Goal: Communication & Community: Answer question/provide support

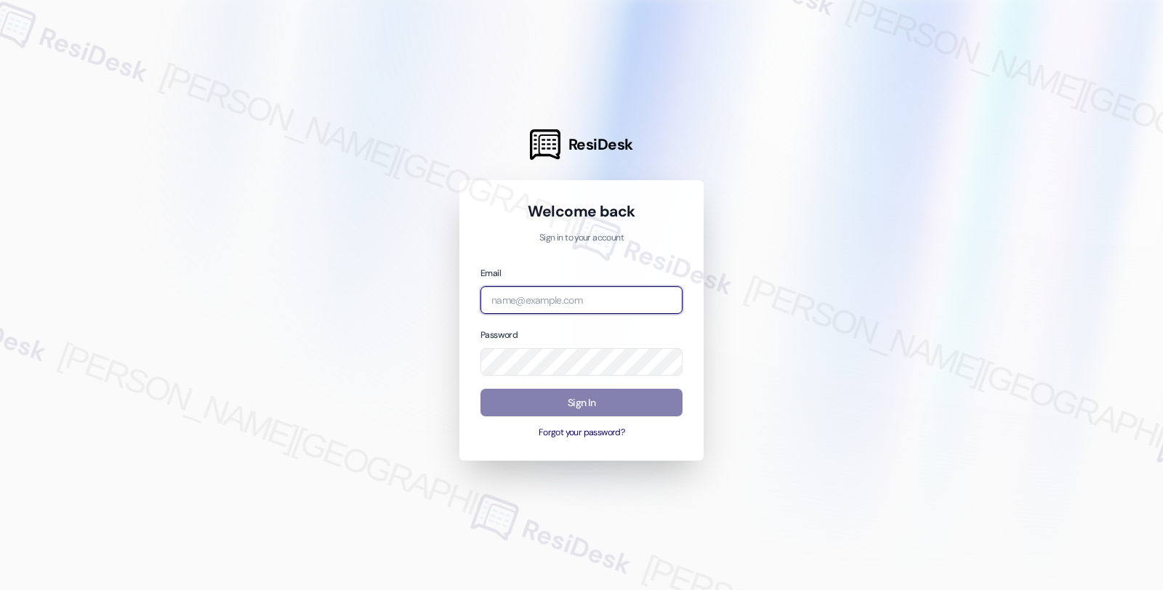
click at [581, 299] on input "email" at bounding box center [581, 300] width 202 height 28
type input "automated-surveys-orion_housing-fides.ochoa@orion_housing.com"
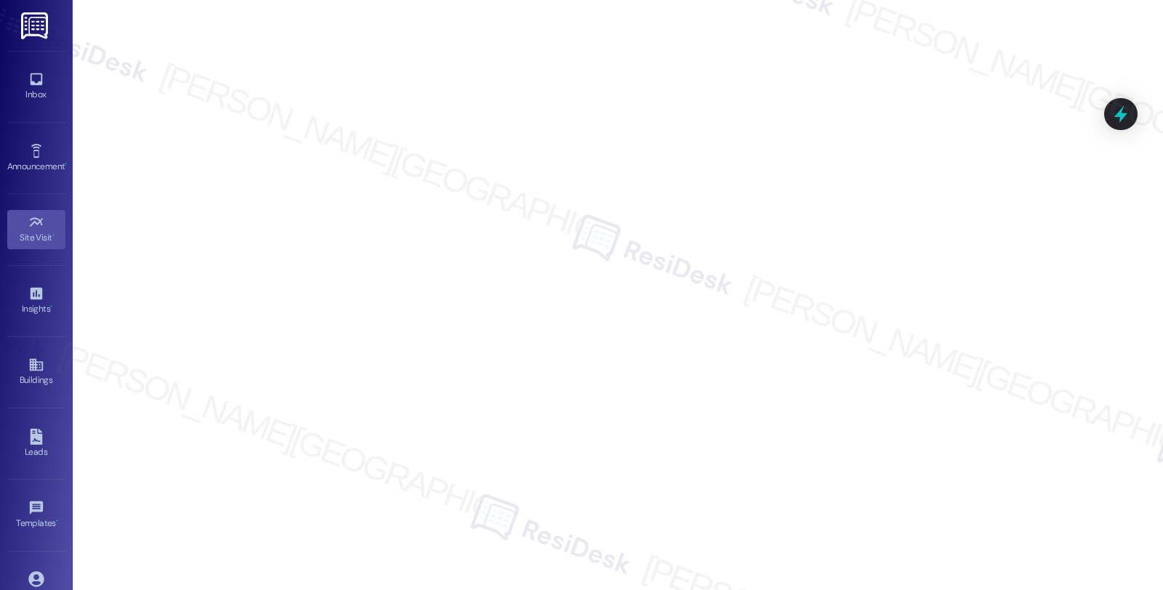
click at [47, 92] on div "Inbox" at bounding box center [36, 94] width 73 height 15
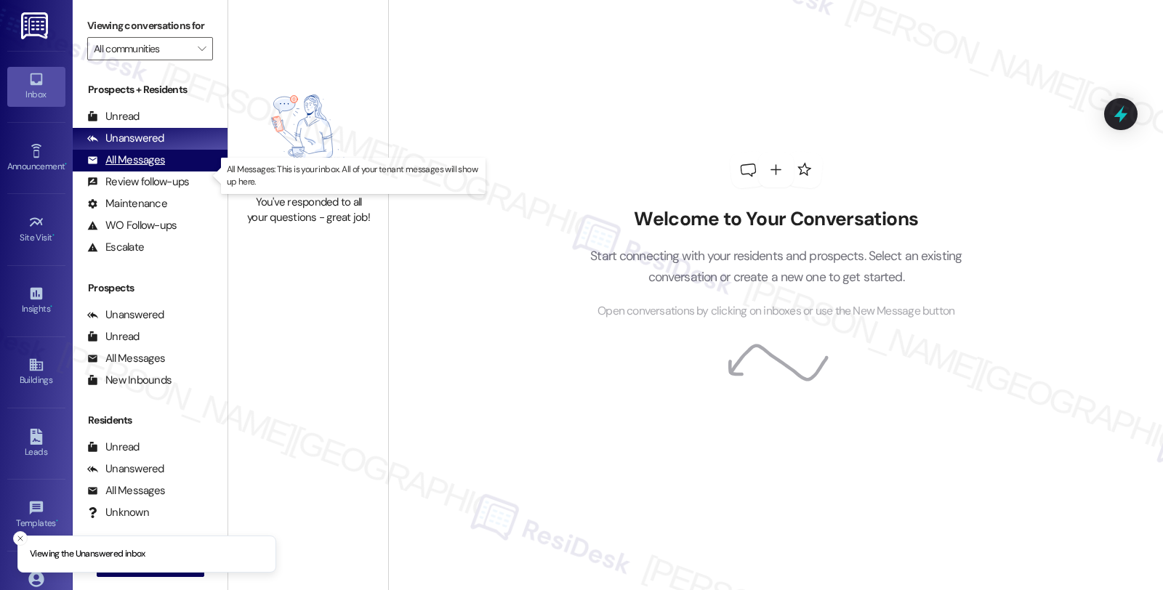
click at [156, 168] on div "All Messages" at bounding box center [126, 160] width 78 height 15
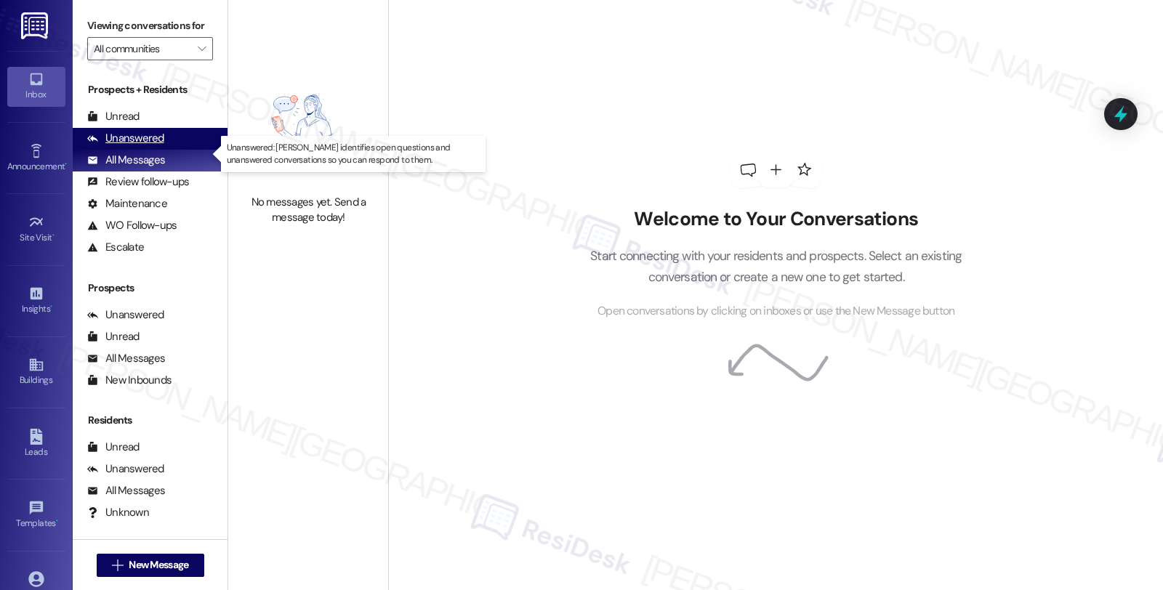
click at [143, 146] on div "Unanswered" at bounding box center [125, 138] width 77 height 15
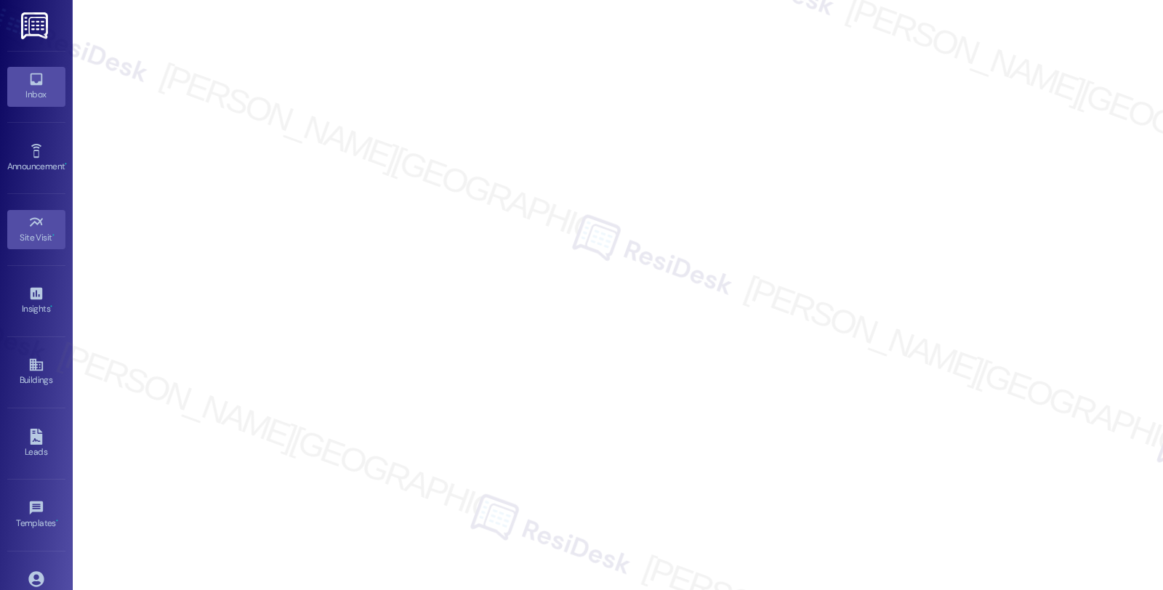
click at [31, 78] on icon at bounding box center [36, 79] width 16 height 16
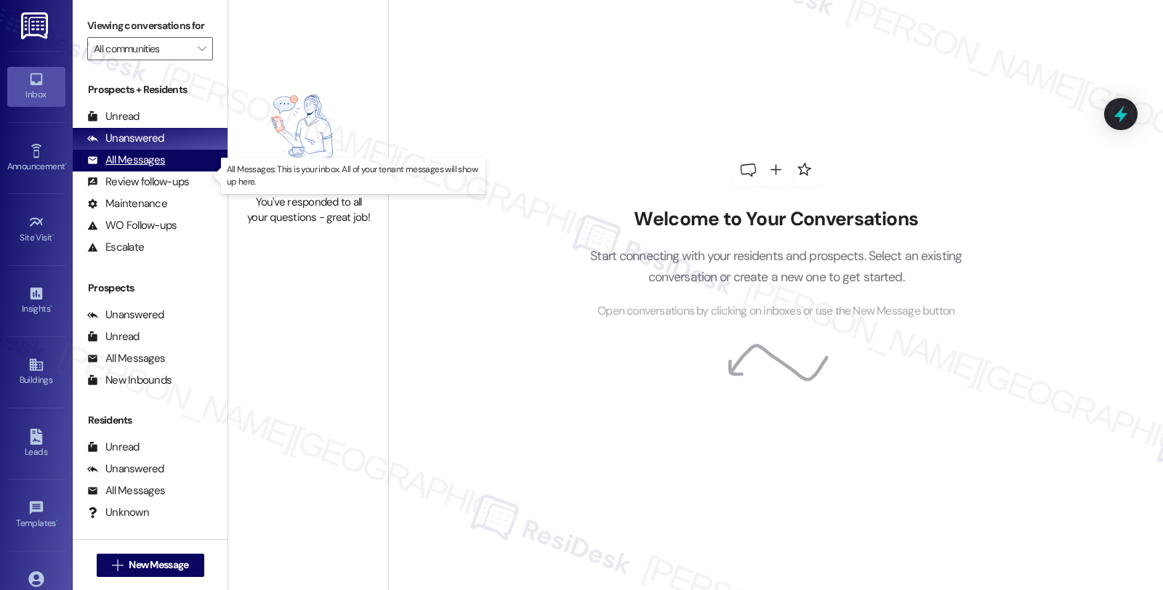
click at [158, 168] on div "All Messages" at bounding box center [126, 160] width 78 height 15
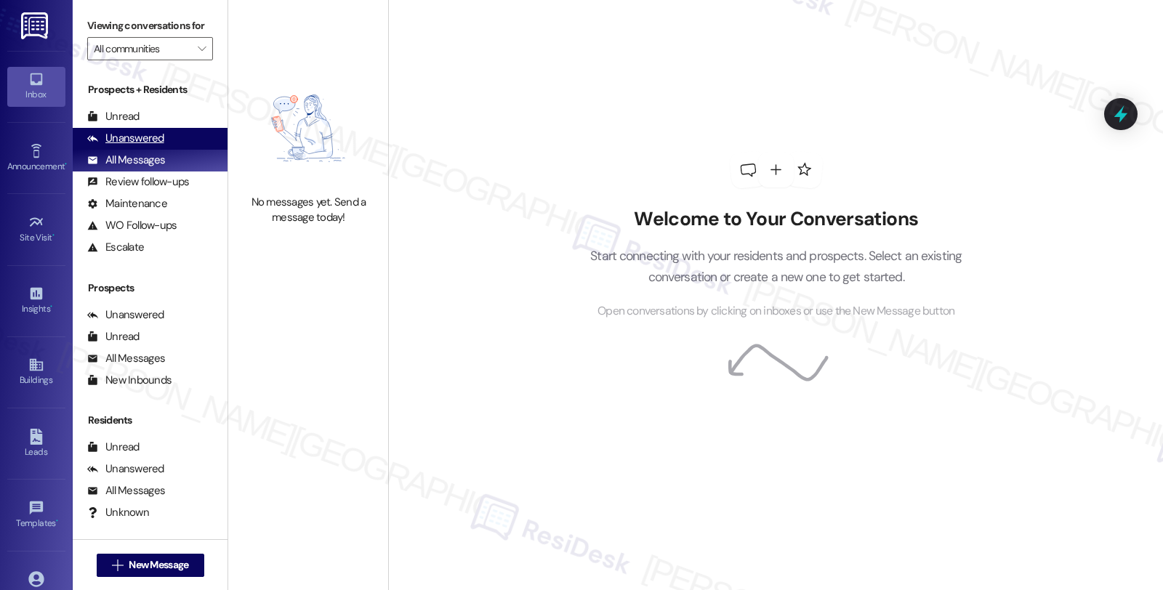
click at [148, 146] on div "Unanswered" at bounding box center [125, 138] width 77 height 15
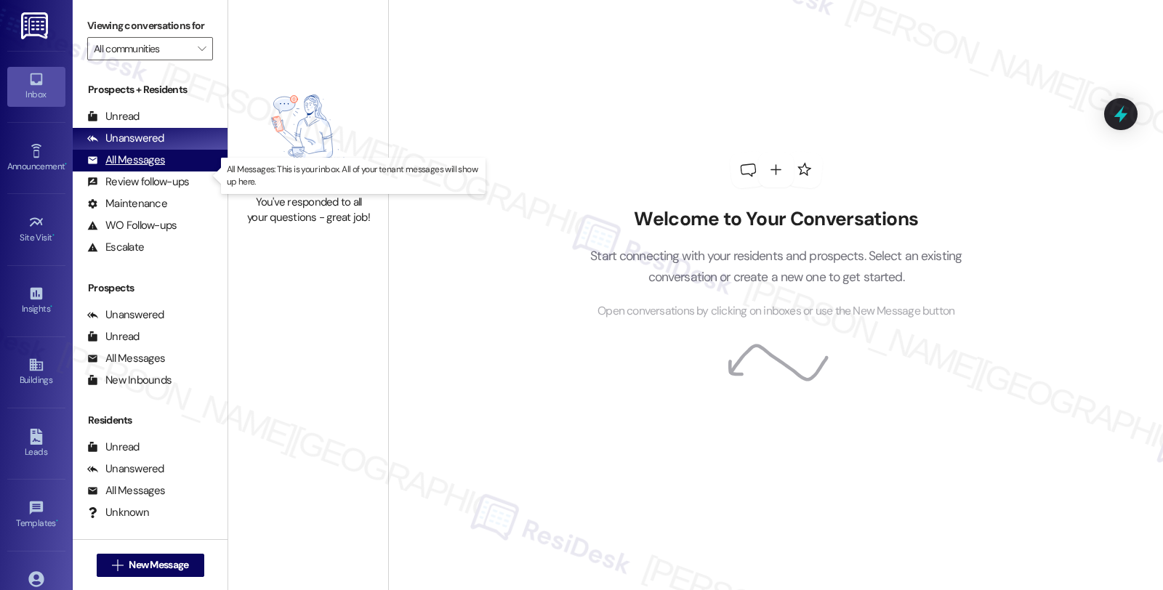
click at [148, 168] on div "All Messages" at bounding box center [126, 160] width 78 height 15
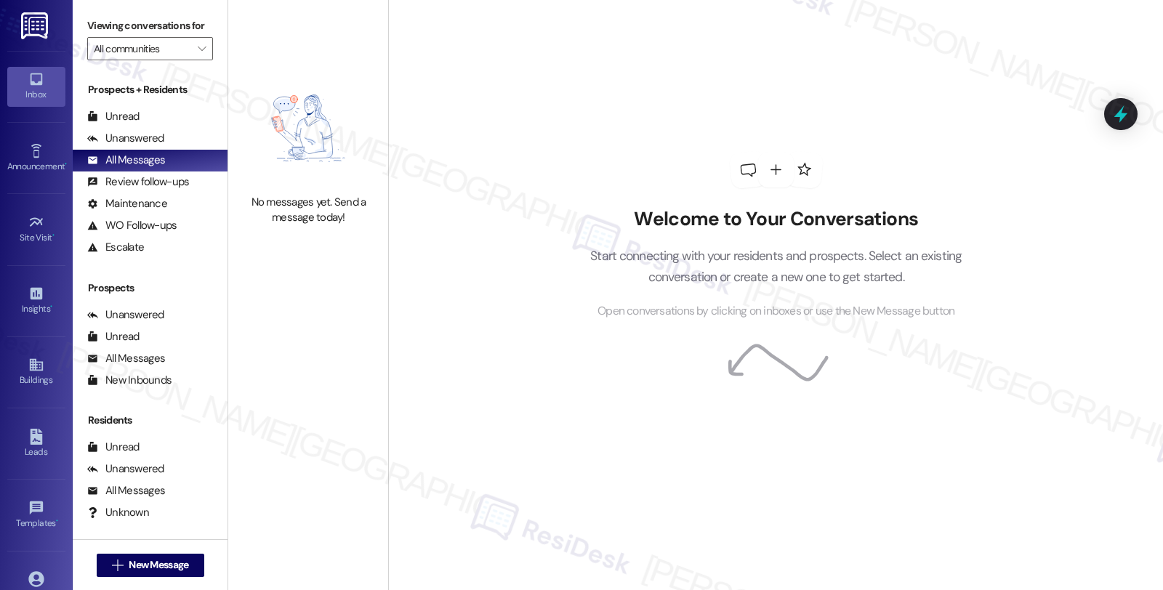
click at [1037, 395] on div "Welcome to Your Conversations Start connecting with your residents and prospect…" at bounding box center [775, 295] width 775 height 590
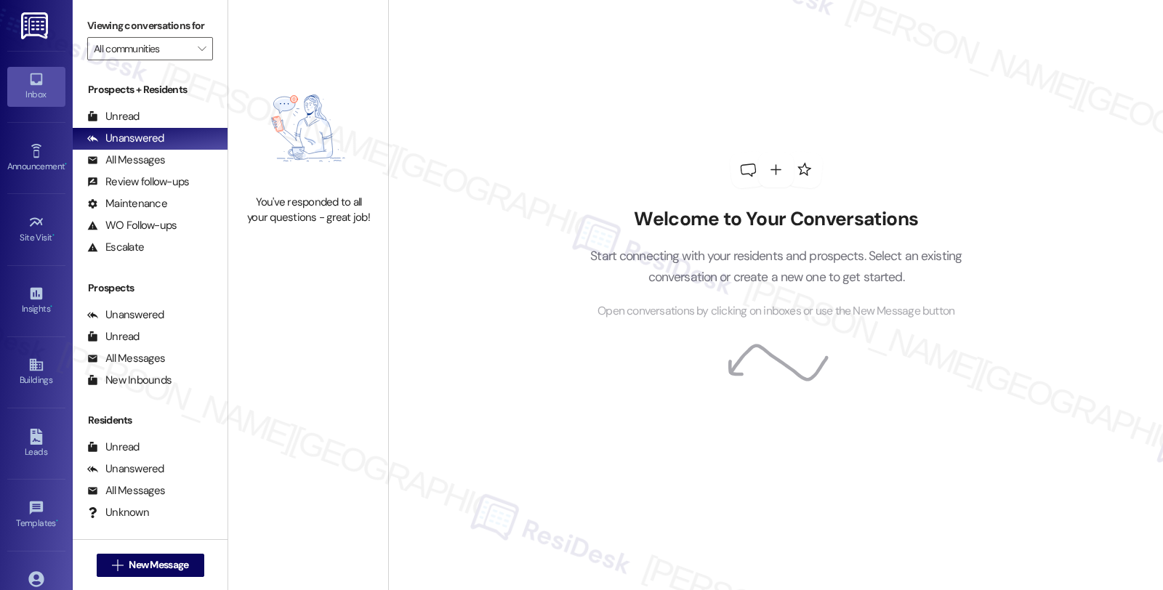
click at [24, 88] on div "Inbox" at bounding box center [36, 94] width 73 height 15
click at [156, 168] on div "All Messages" at bounding box center [126, 160] width 78 height 15
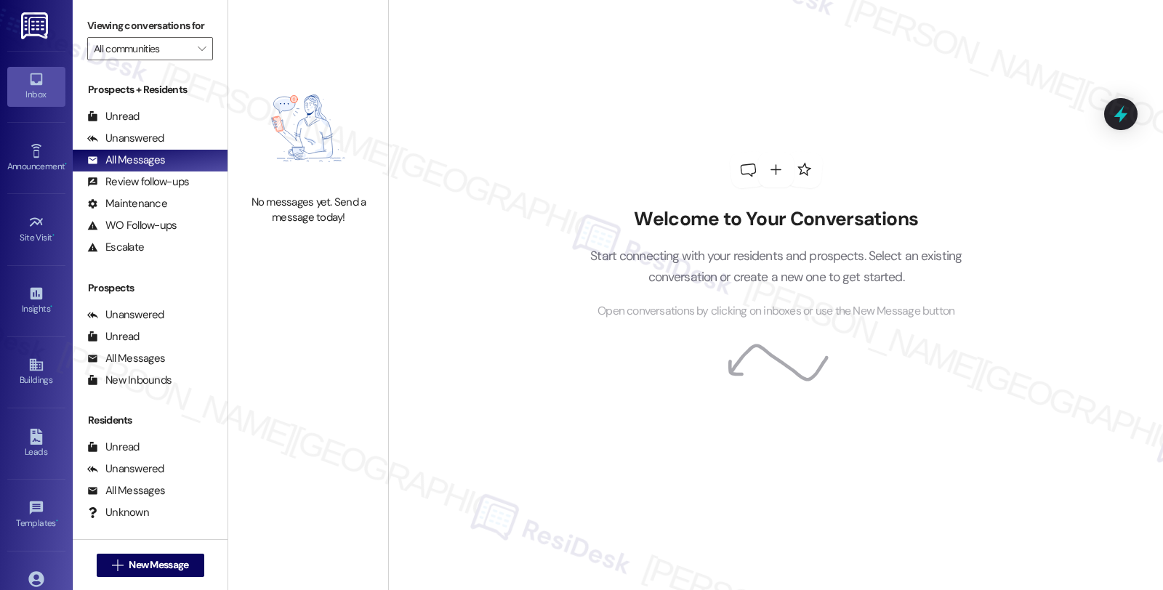
click at [1041, 322] on div "Welcome to Your Conversations Start connecting with your residents and prospect…" at bounding box center [775, 295] width 775 height 590
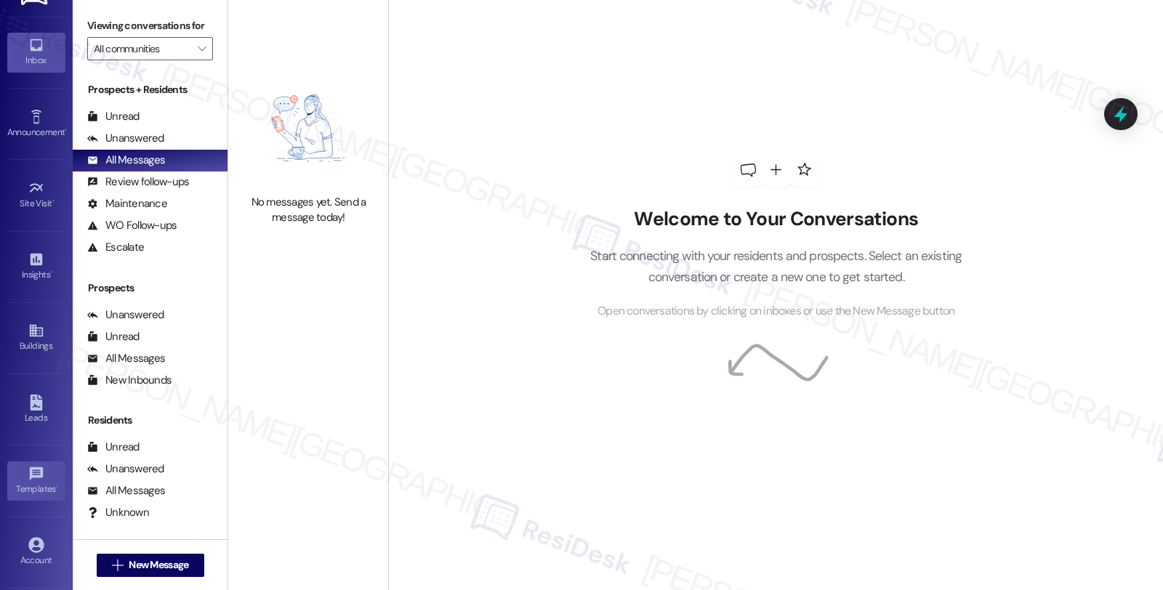
scroll to position [105, 0]
click at [33, 480] on icon at bounding box center [36, 476] width 16 height 16
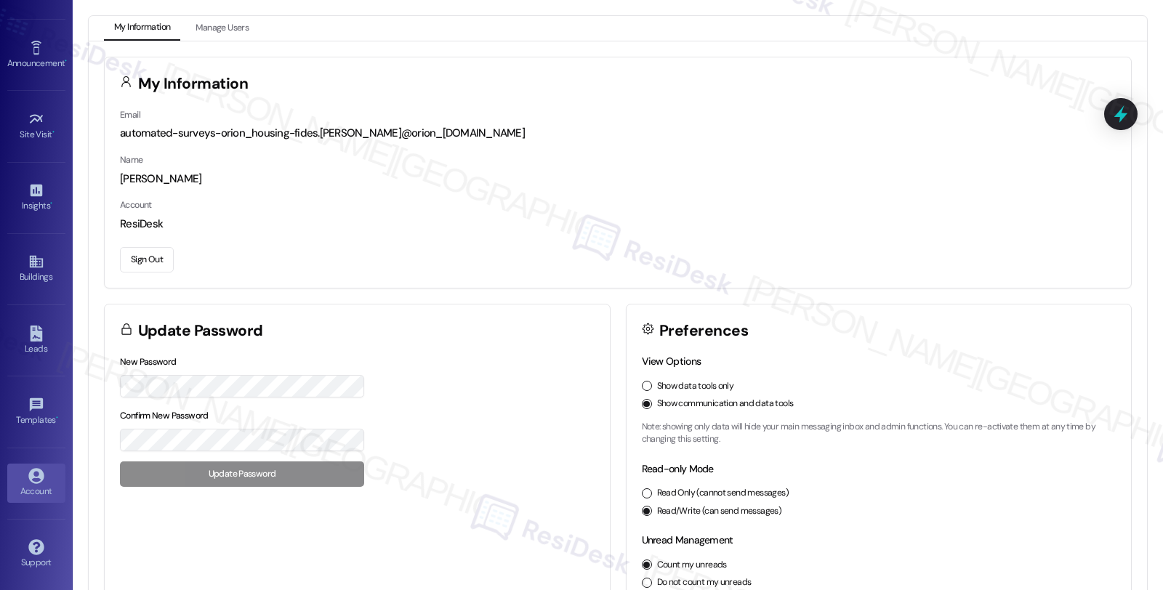
click at [153, 265] on button "Sign Out" at bounding box center [147, 259] width 54 height 25
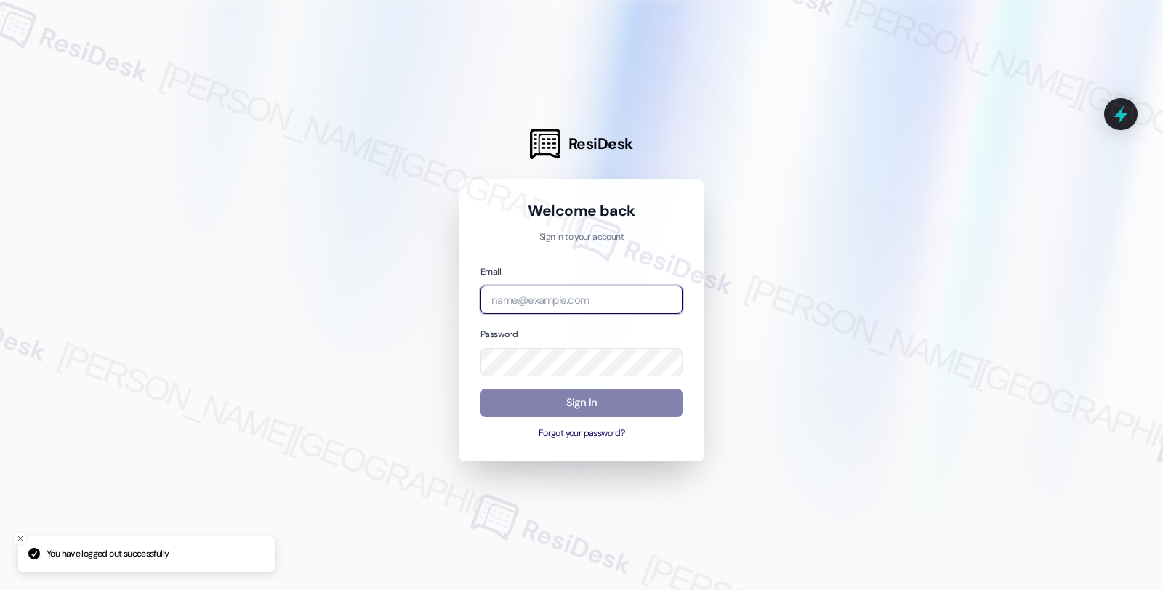
click at [522, 296] on input "email" at bounding box center [581, 300] width 202 height 28
type input "automated-surveys-orion_housing-fides.ochoa@orion_housing.com"
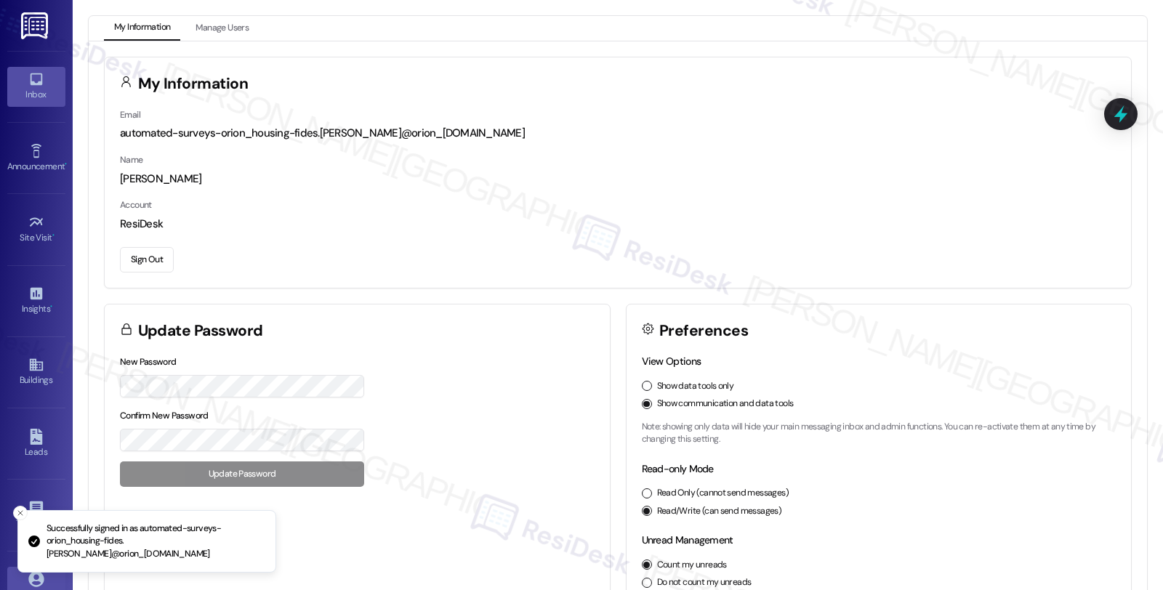
click at [53, 97] on div "Inbox" at bounding box center [36, 94] width 73 height 15
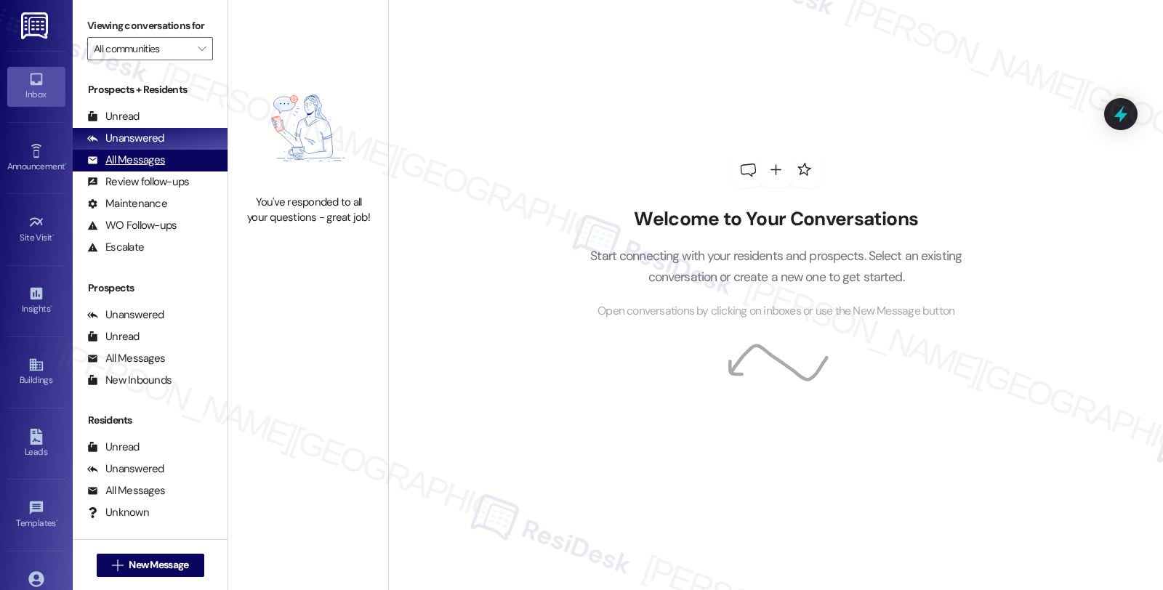
click at [156, 168] on div "All Messages" at bounding box center [126, 160] width 78 height 15
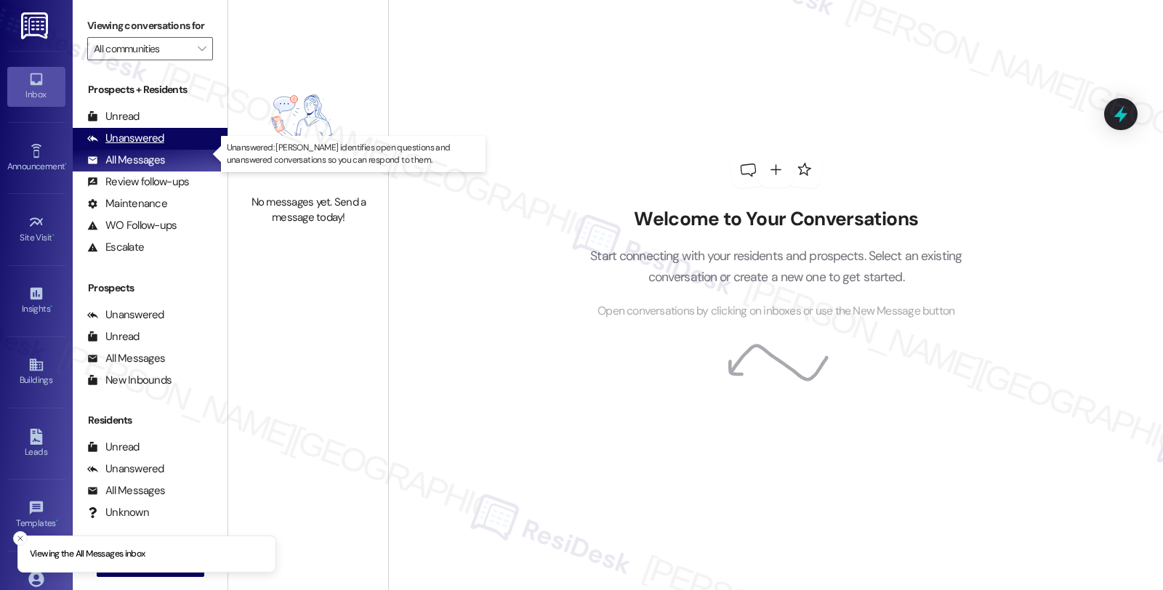
click at [156, 146] on div "Unanswered" at bounding box center [125, 138] width 77 height 15
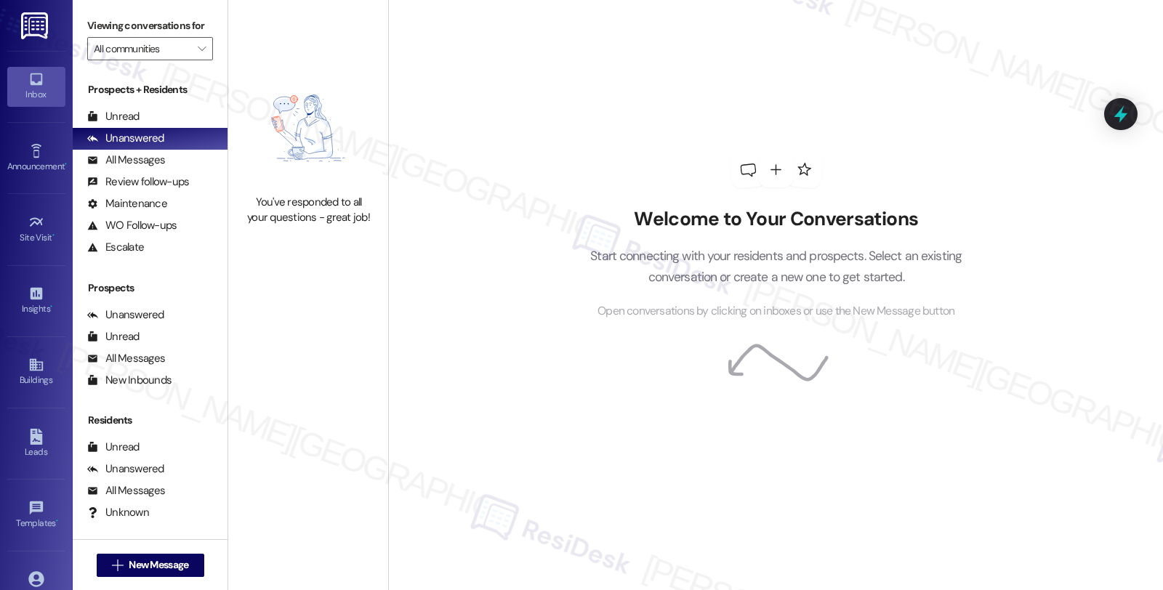
drag, startPoint x: 919, startPoint y: 381, endPoint x: 868, endPoint y: 357, distance: 56.2
click at [919, 381] on div "Welcome to Your Conversations Start connecting with your residents and prospect…" at bounding box center [776, 236] width 436 height 472
click at [201, 55] on button "" at bounding box center [201, 48] width 23 height 23
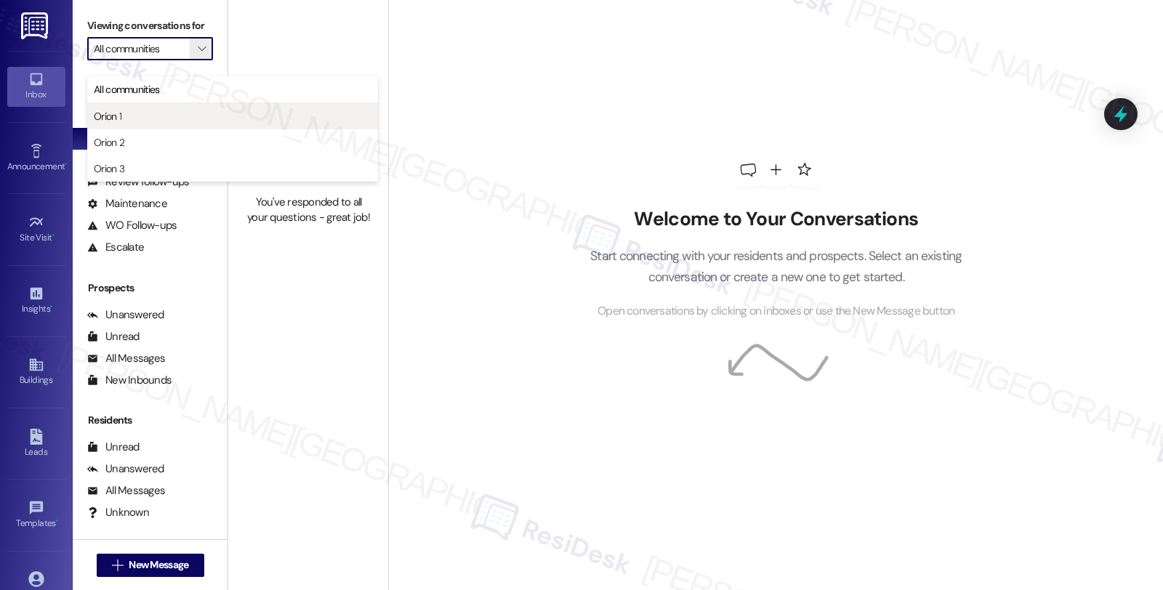
click at [132, 117] on span "Orion 1" at bounding box center [233, 116] width 278 height 15
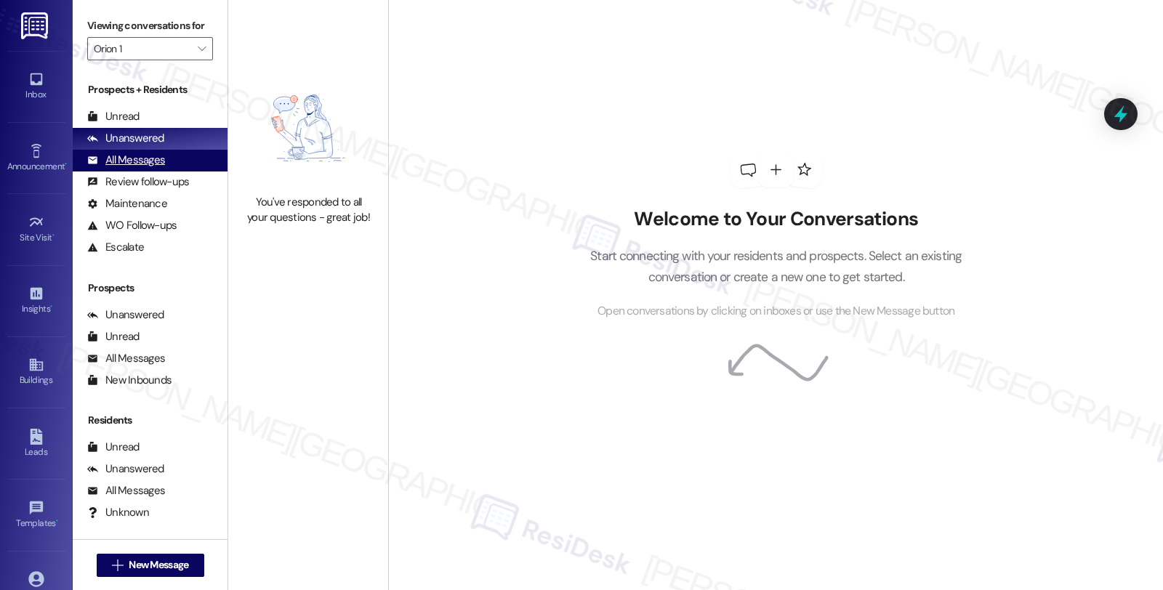
click at [147, 168] on div "All Messages" at bounding box center [126, 160] width 78 height 15
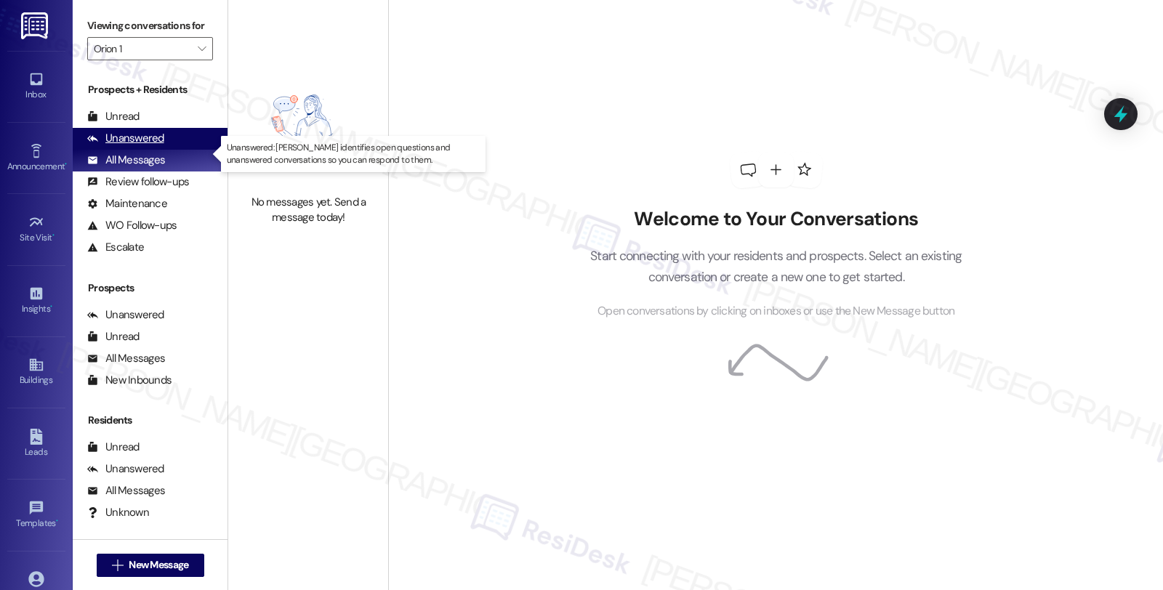
click at [140, 146] on div "Unanswered" at bounding box center [125, 138] width 77 height 15
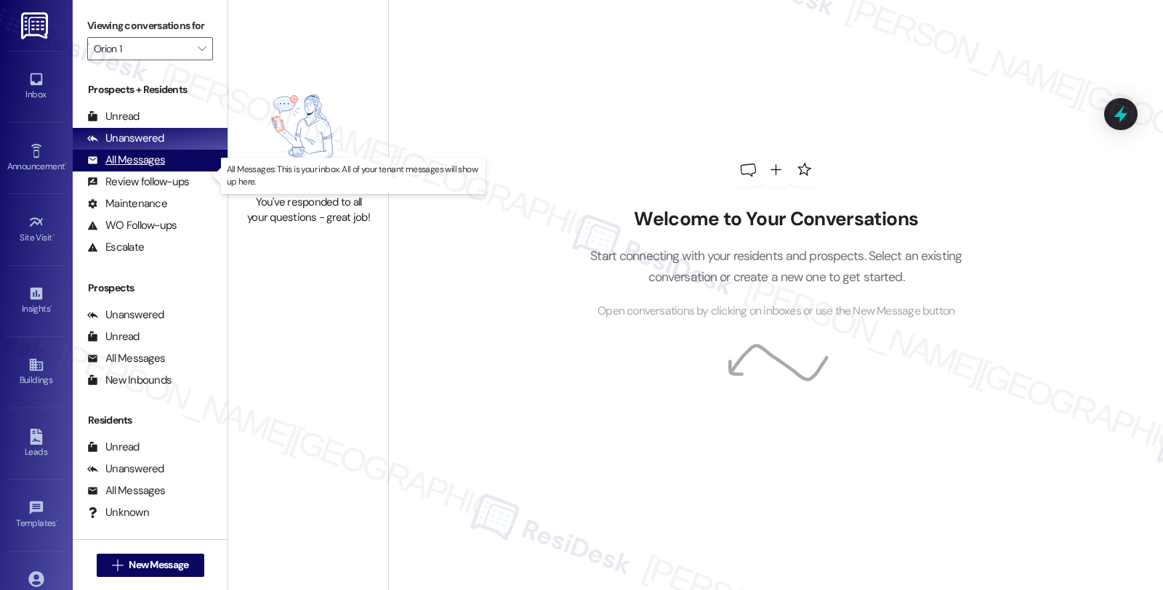
click at [142, 168] on div "All Messages" at bounding box center [126, 160] width 78 height 15
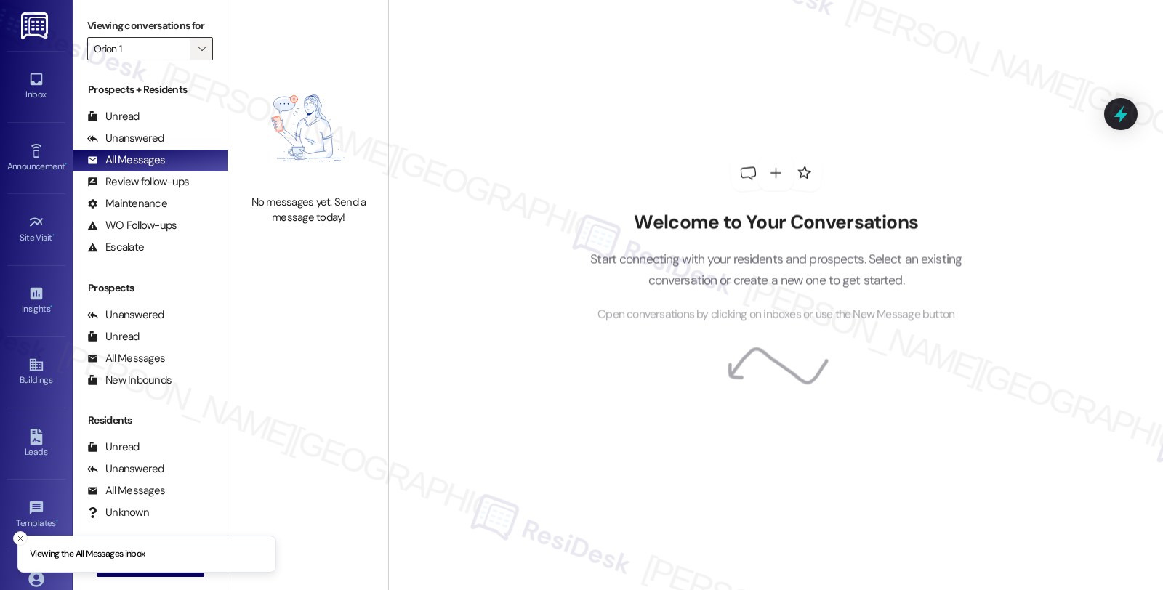
click at [198, 55] on icon "" at bounding box center [202, 49] width 8 height 12
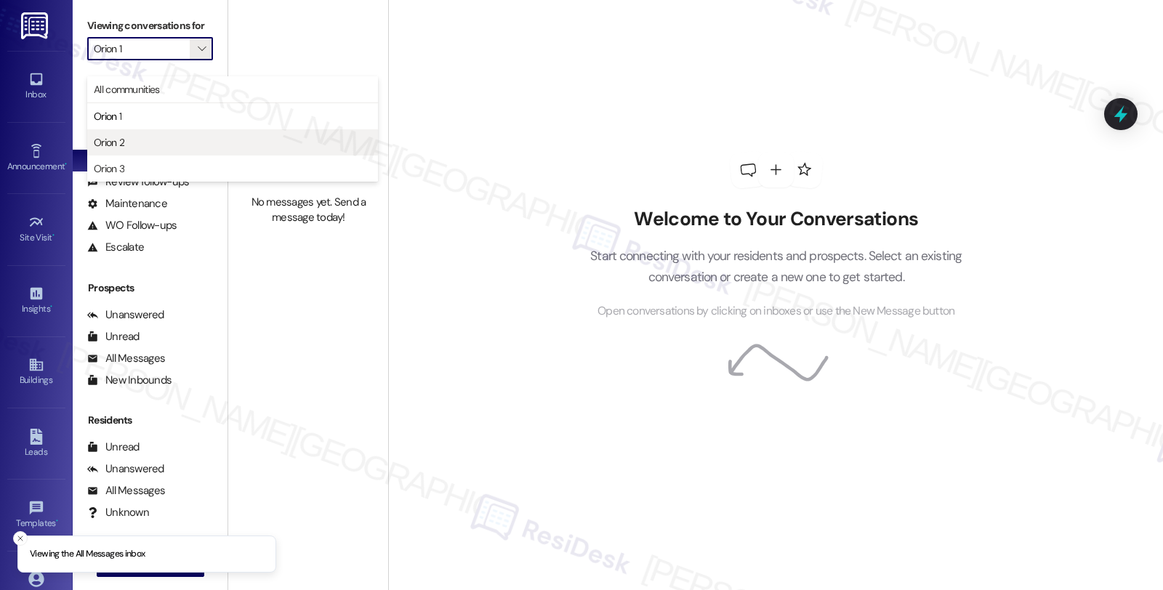
click at [137, 135] on span "Orion 2" at bounding box center [233, 142] width 278 height 15
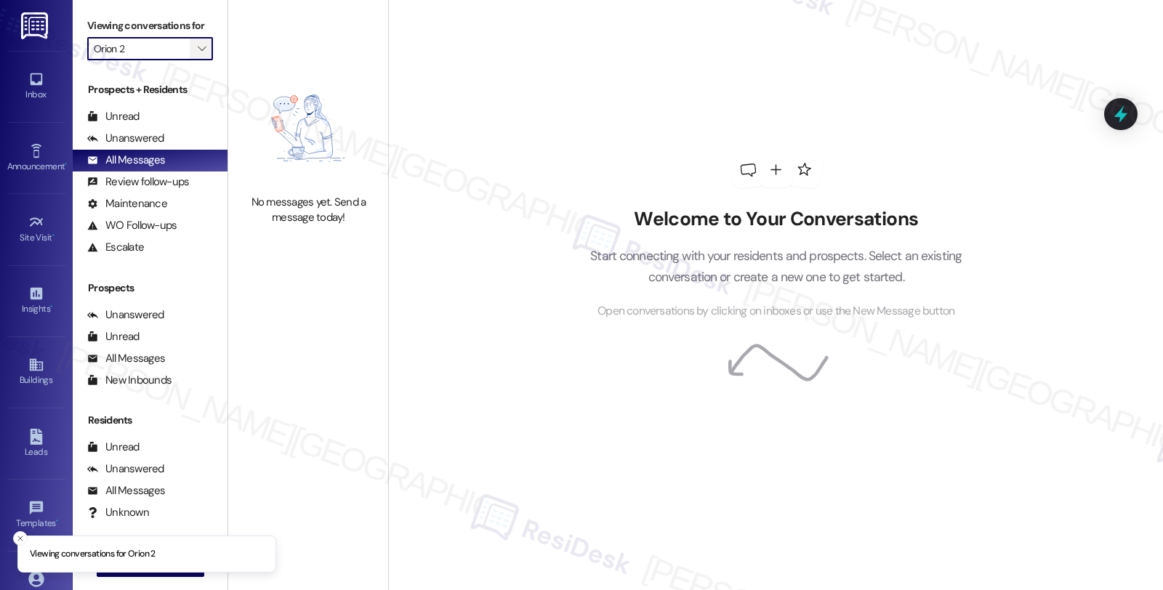
click at [198, 55] on icon "" at bounding box center [202, 49] width 8 height 12
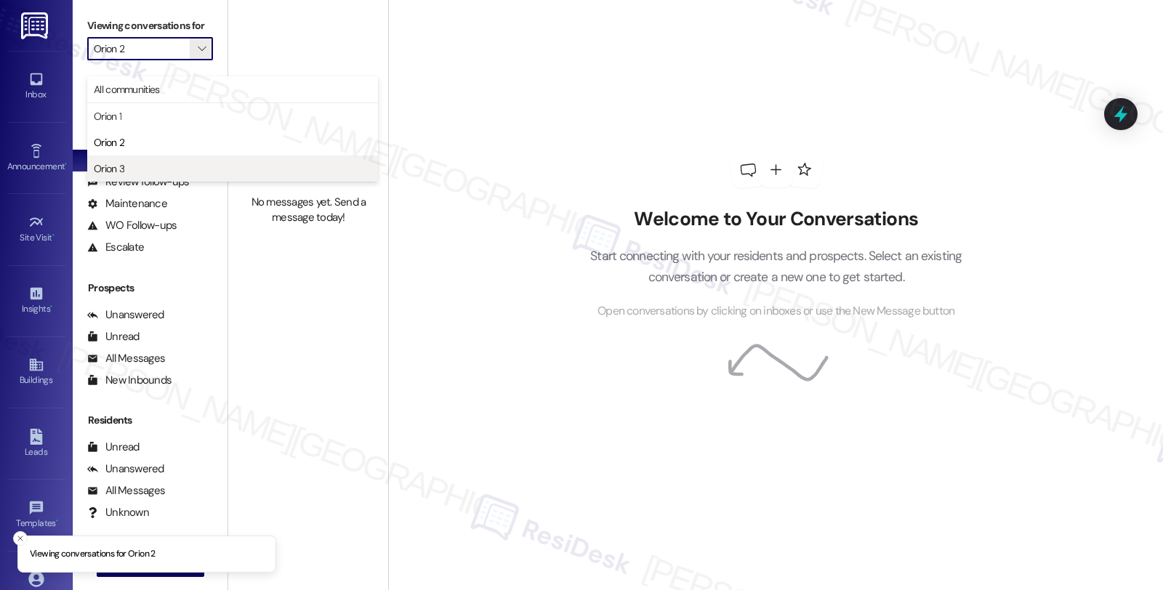
click at [145, 168] on span "Orion 3" at bounding box center [233, 168] width 278 height 15
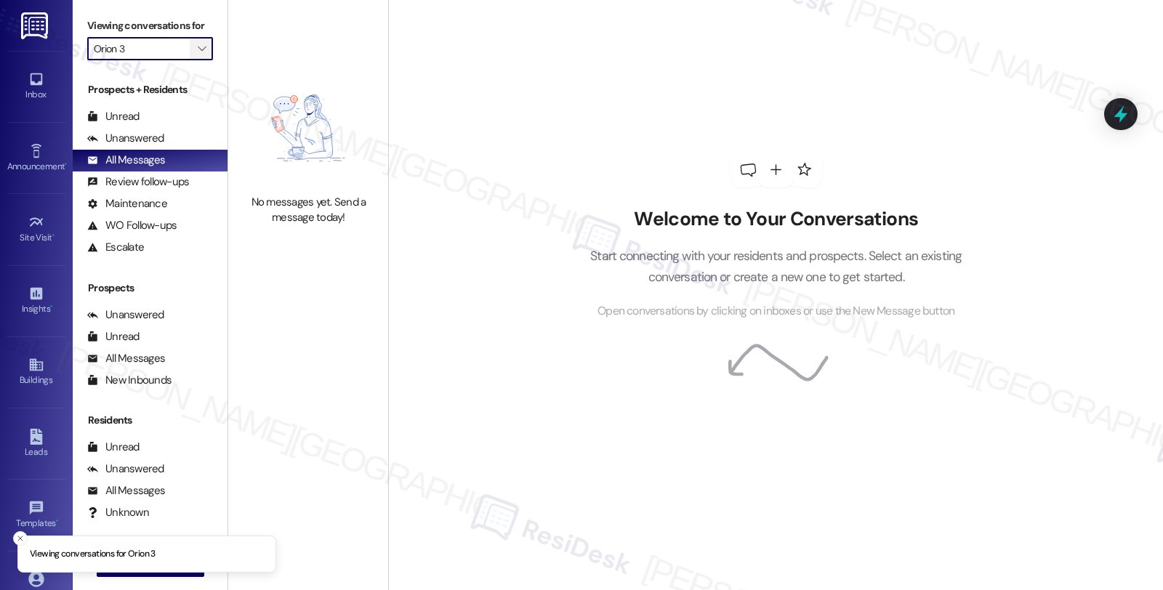
click at [198, 55] on icon "" at bounding box center [202, 49] width 8 height 12
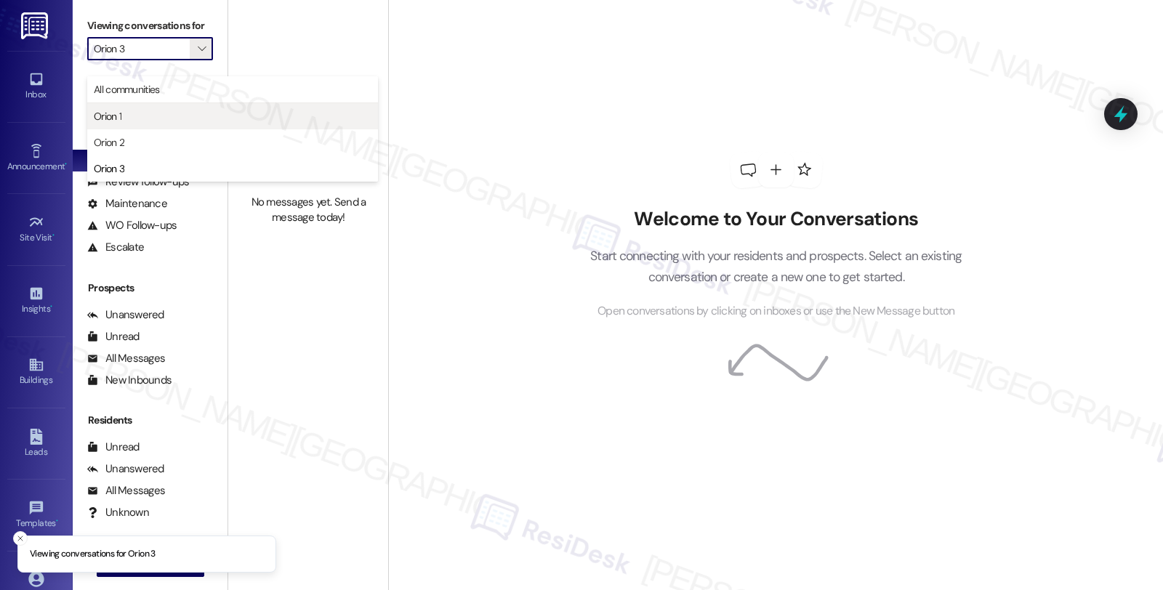
click at [127, 113] on span "Orion 1" at bounding box center [233, 116] width 278 height 15
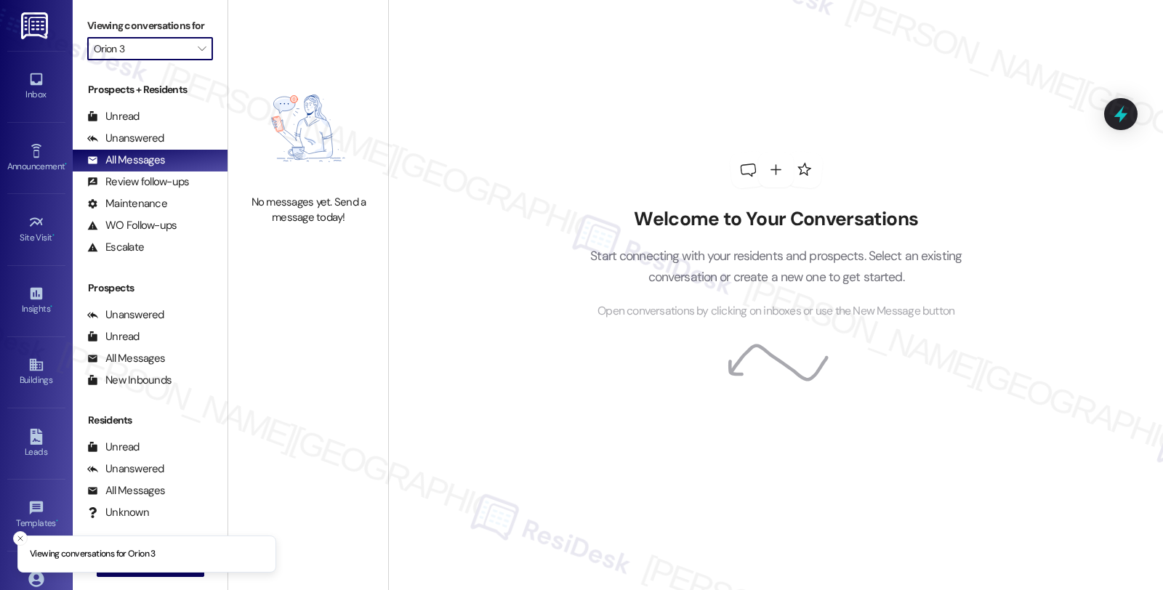
type input "Orion 1"
click at [198, 55] on icon "" at bounding box center [202, 49] width 8 height 12
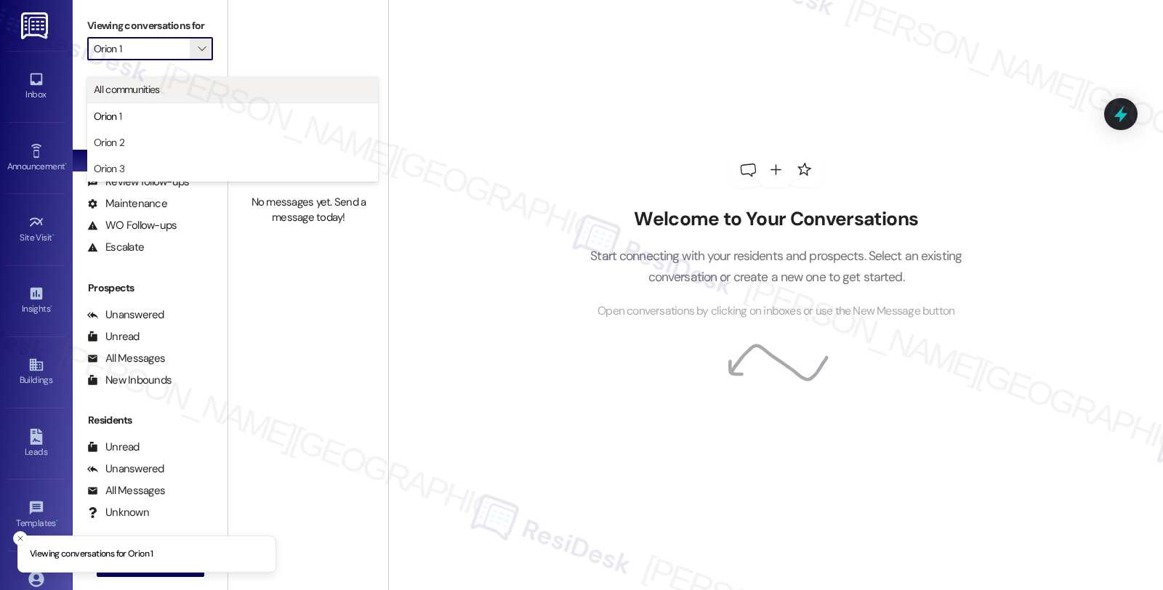
click at [150, 87] on span "All communities" at bounding box center [127, 89] width 66 height 15
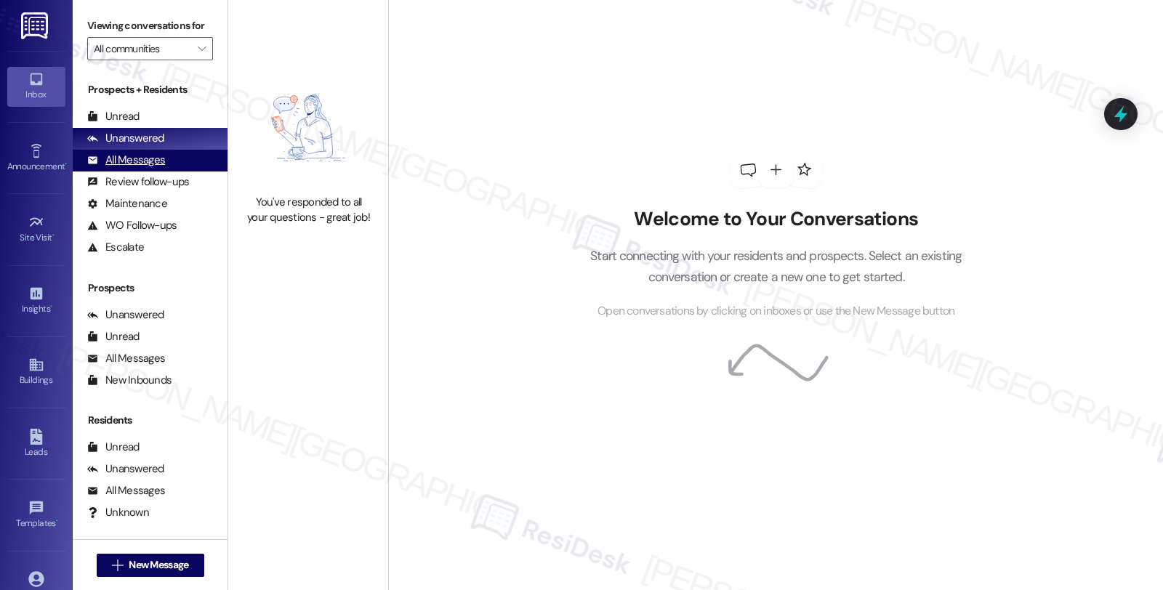
click at [146, 168] on div "All Messages" at bounding box center [126, 160] width 78 height 15
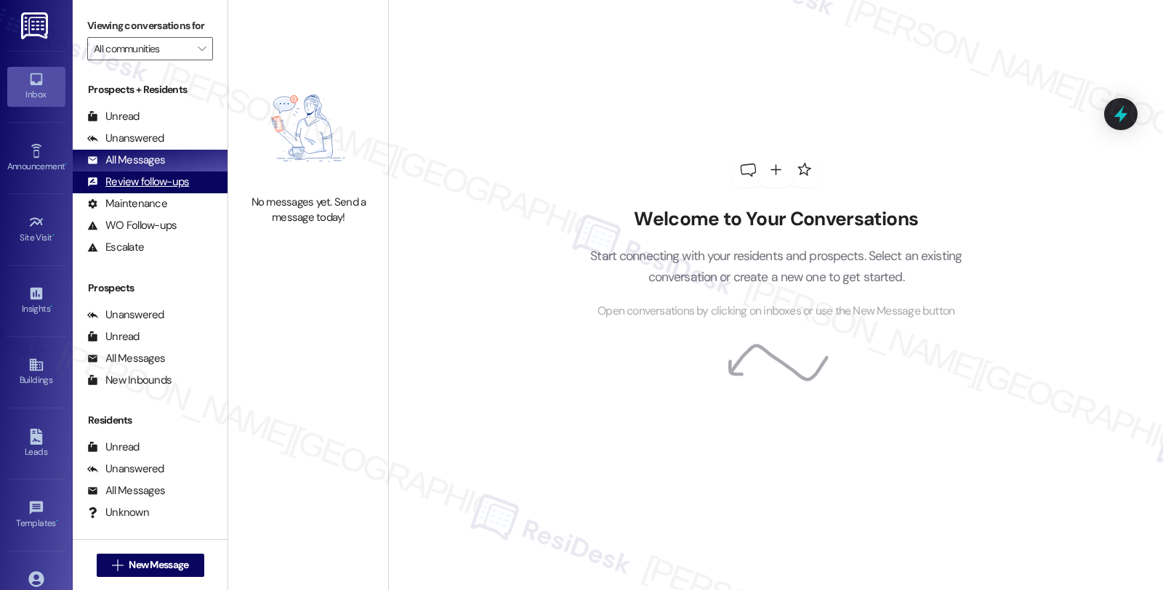
click at [170, 187] on div "Review follow-ups (undefined)" at bounding box center [150, 183] width 155 height 22
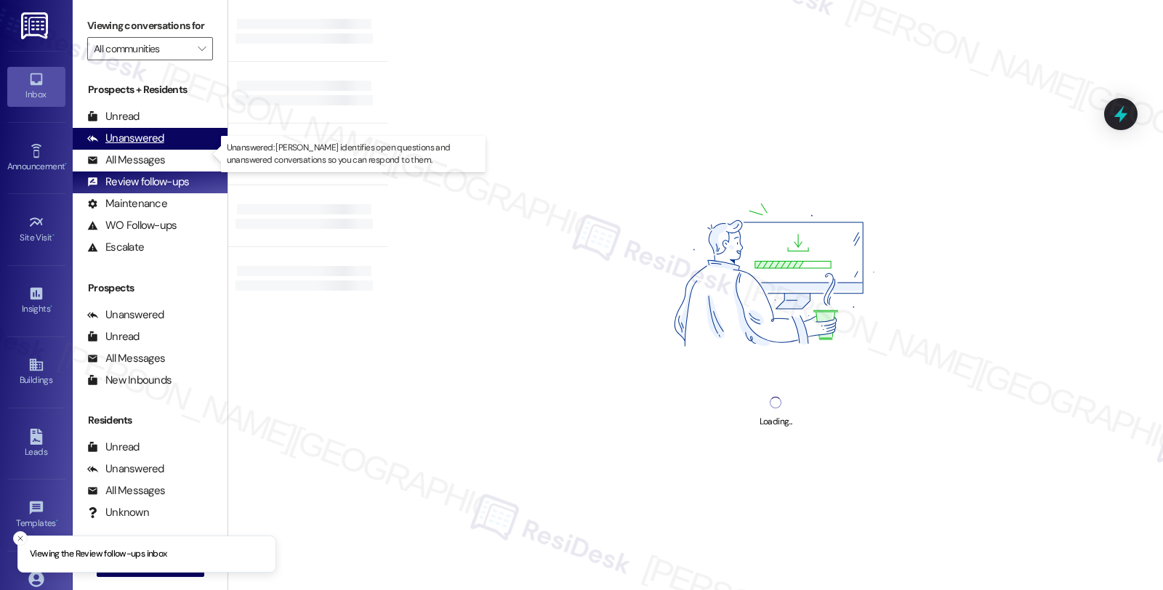
click at [153, 146] on div "Unanswered" at bounding box center [125, 138] width 77 height 15
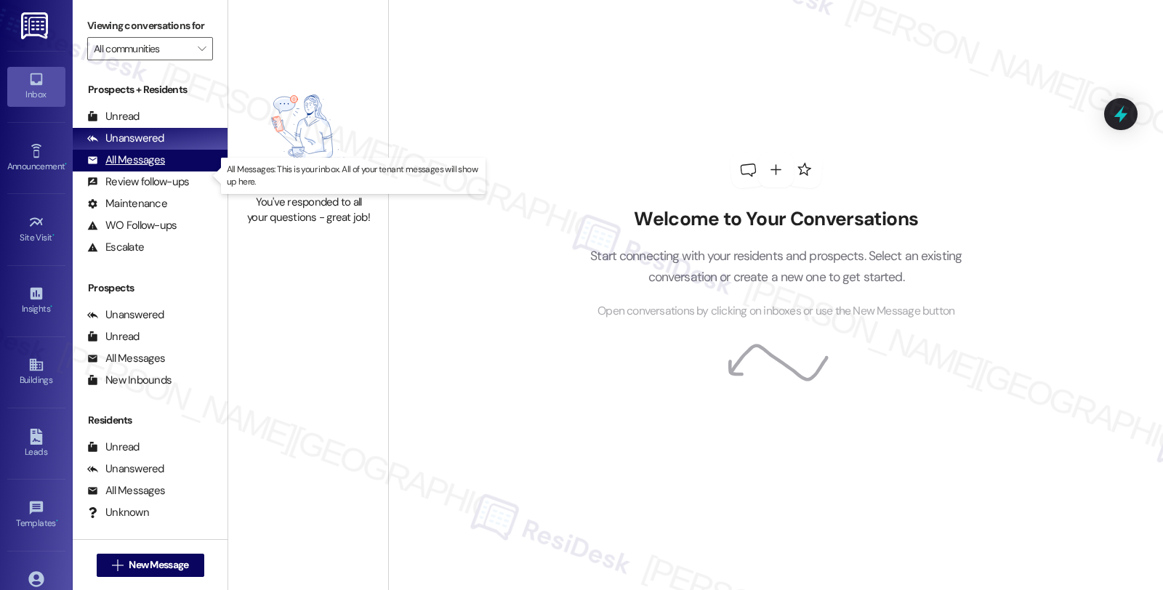
click at [147, 168] on div "All Messages" at bounding box center [126, 160] width 78 height 15
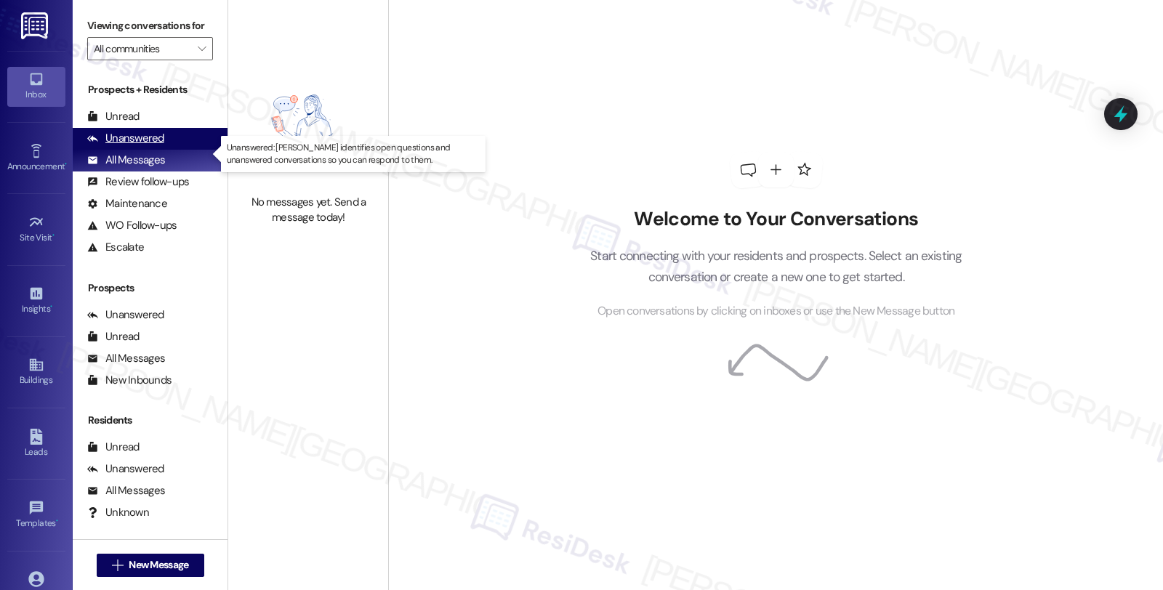
click at [162, 150] on div "Unanswered (0)" at bounding box center [150, 139] width 155 height 22
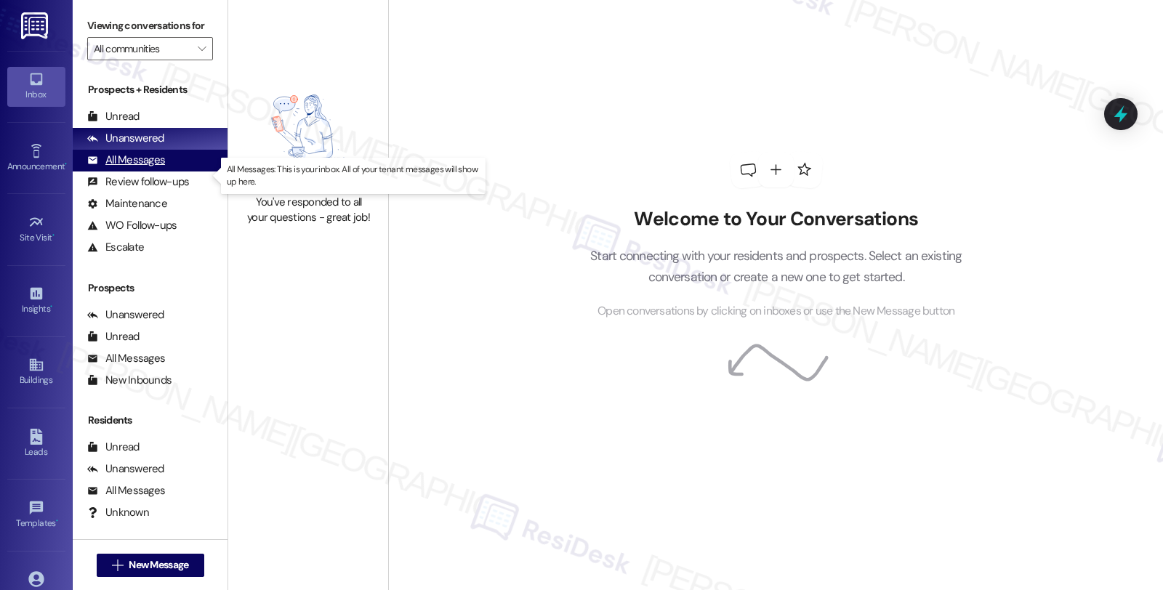
click at [161, 168] on div "All Messages" at bounding box center [126, 160] width 78 height 15
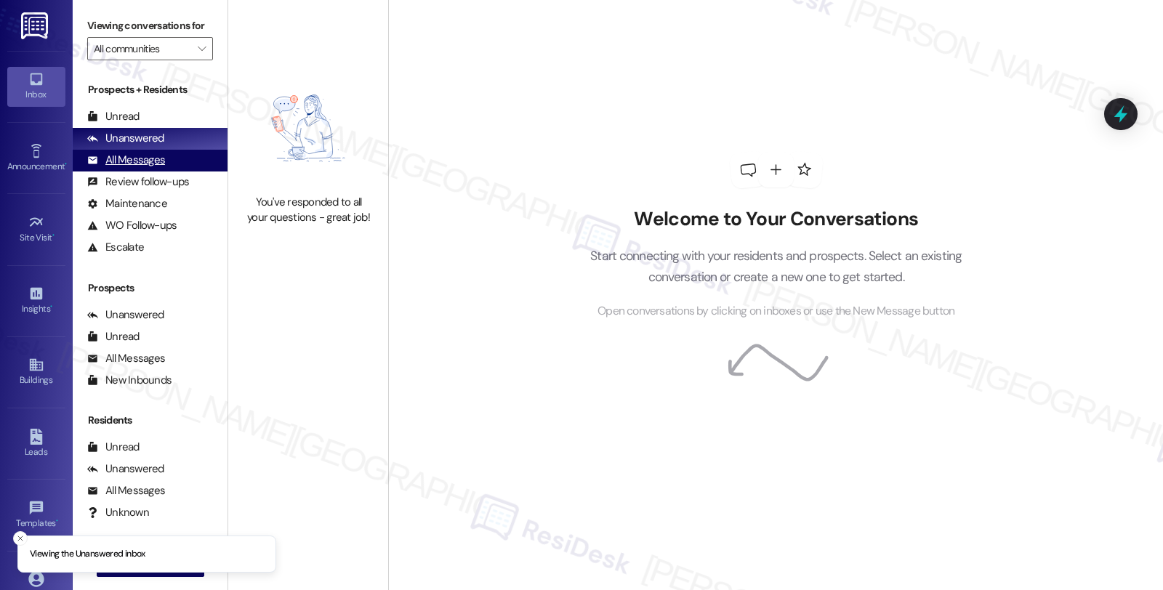
click at [148, 168] on div "All Messages" at bounding box center [126, 160] width 78 height 15
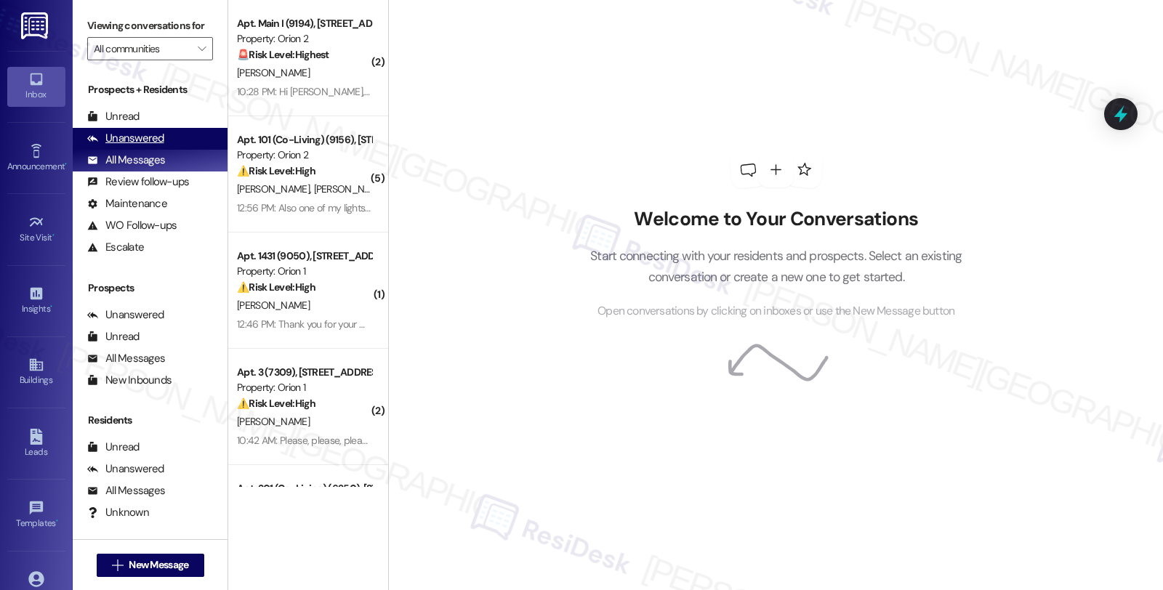
click at [157, 146] on div "Unanswered" at bounding box center [125, 138] width 77 height 15
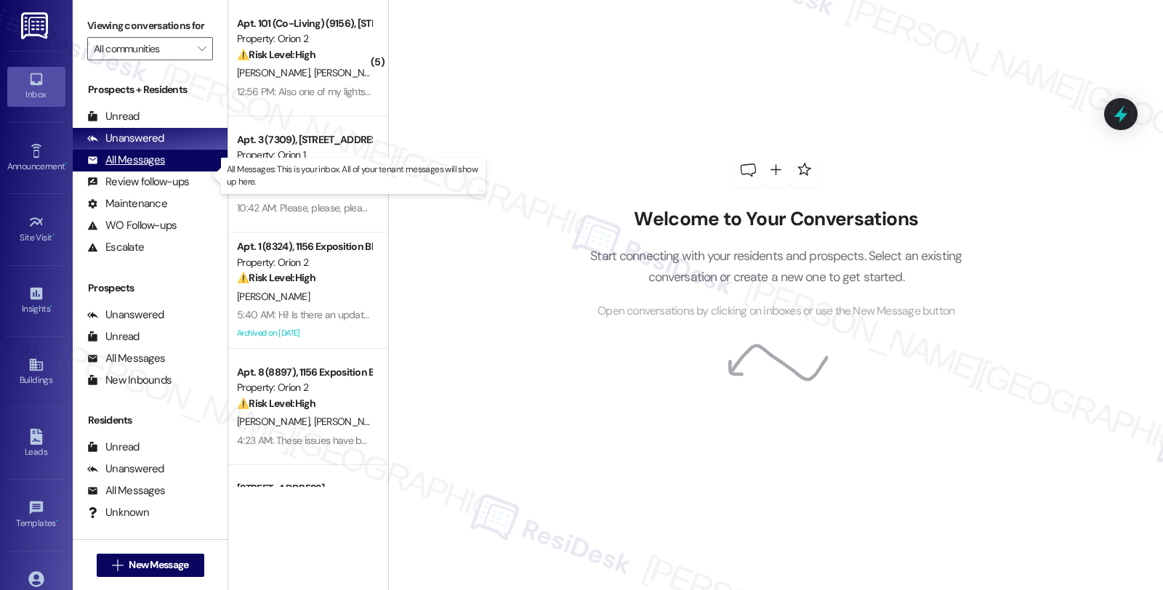
click at [153, 168] on div "All Messages" at bounding box center [126, 160] width 78 height 15
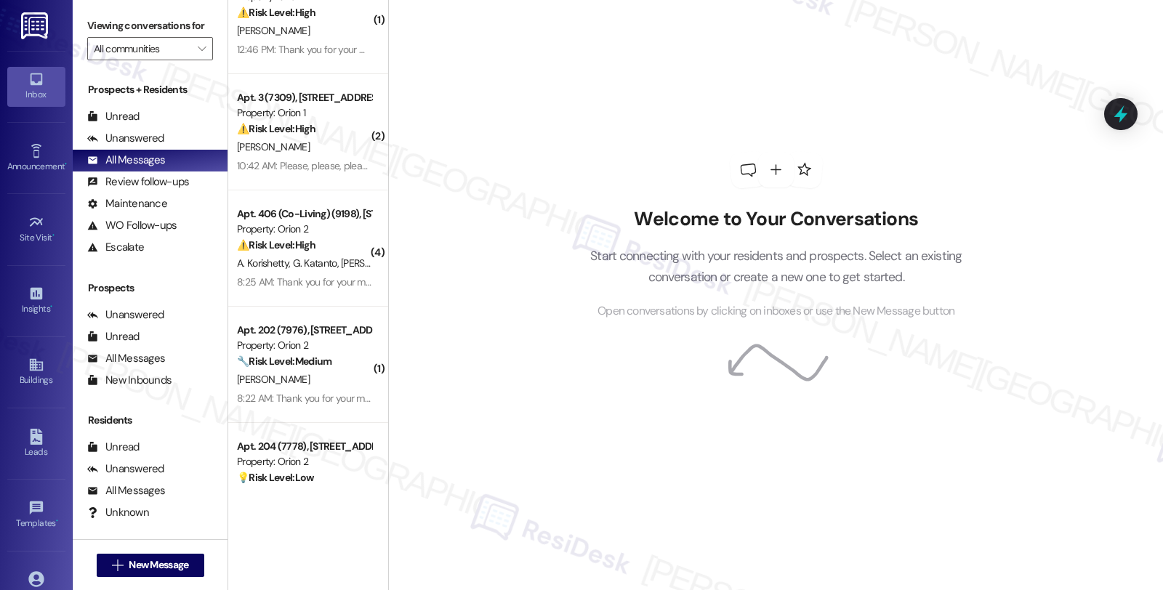
scroll to position [645, 0]
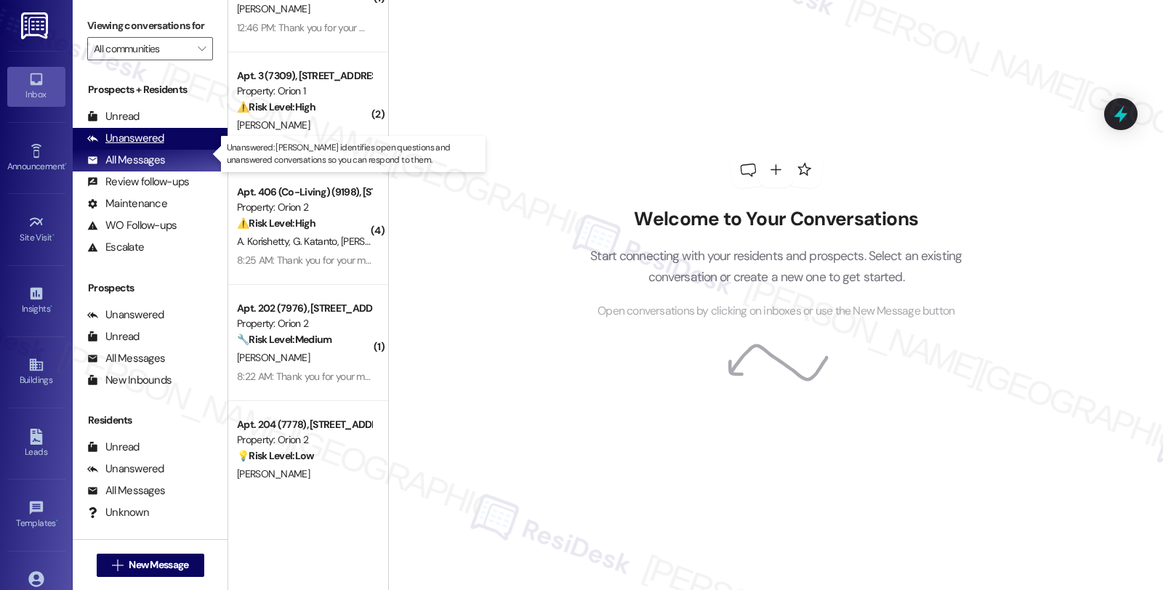
click at [146, 146] on div "Unanswered" at bounding box center [125, 138] width 77 height 15
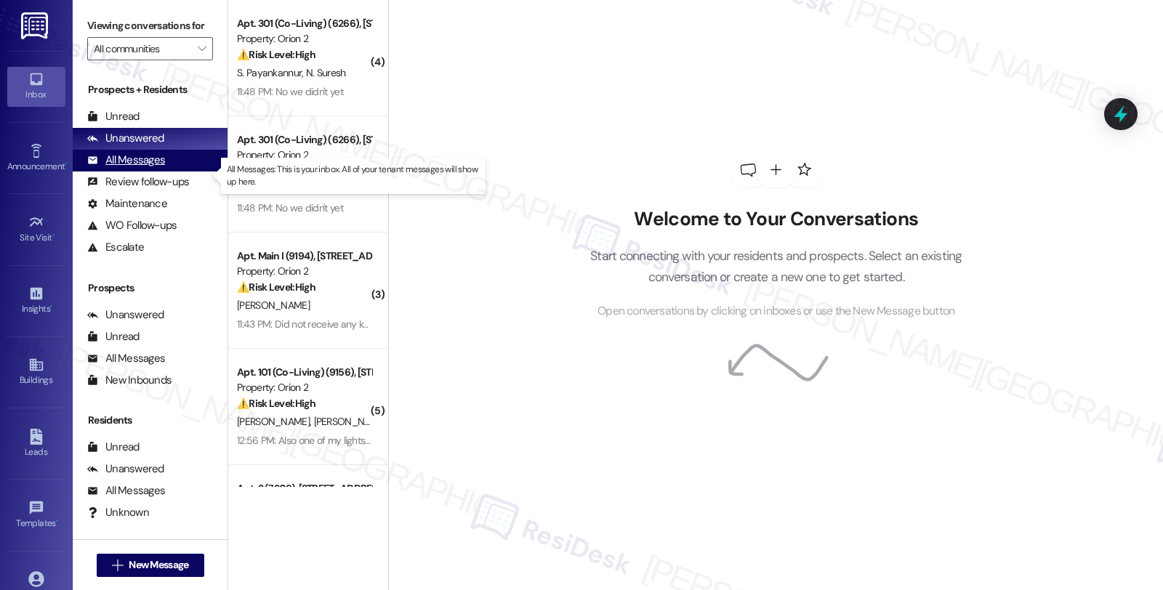
click at [153, 168] on div "All Messages" at bounding box center [126, 160] width 78 height 15
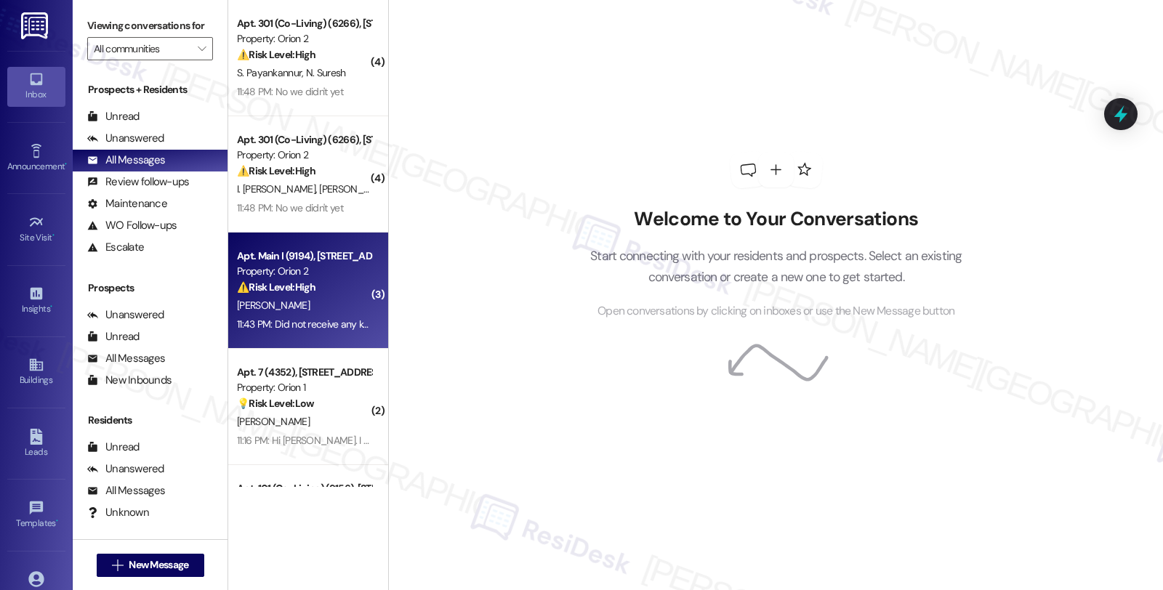
click at [342, 291] on div "⚠️ Risk Level: High The resident reports that they did not receive keys upon mo…" at bounding box center [304, 287] width 134 height 15
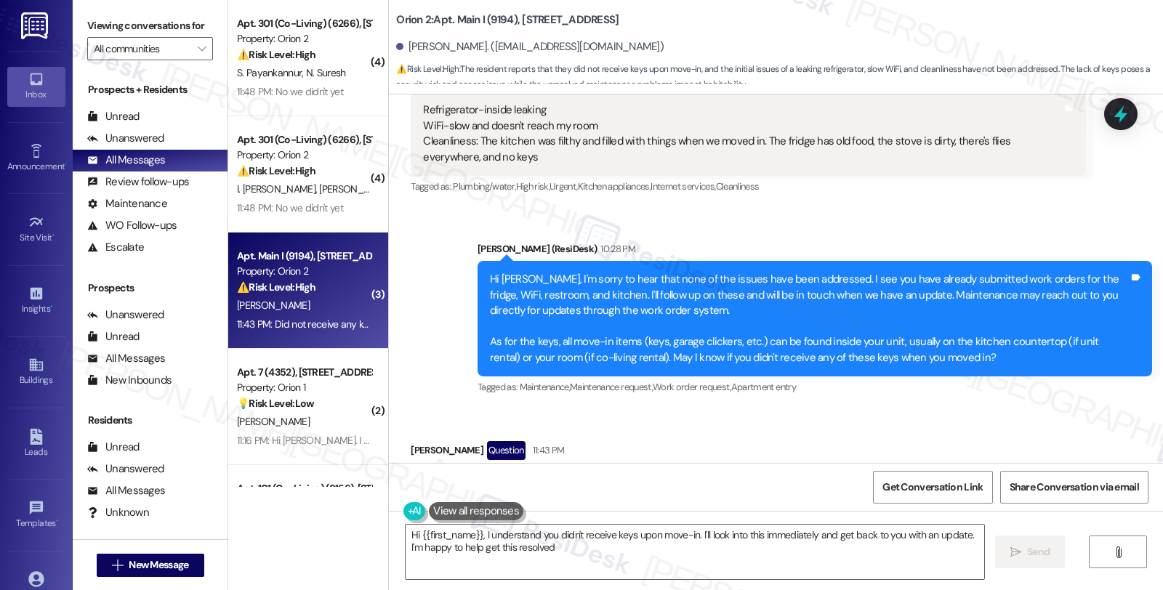
type textarea "Hi {{first_name}}, I understand you didn't receive keys upon move-in. I'll look…"
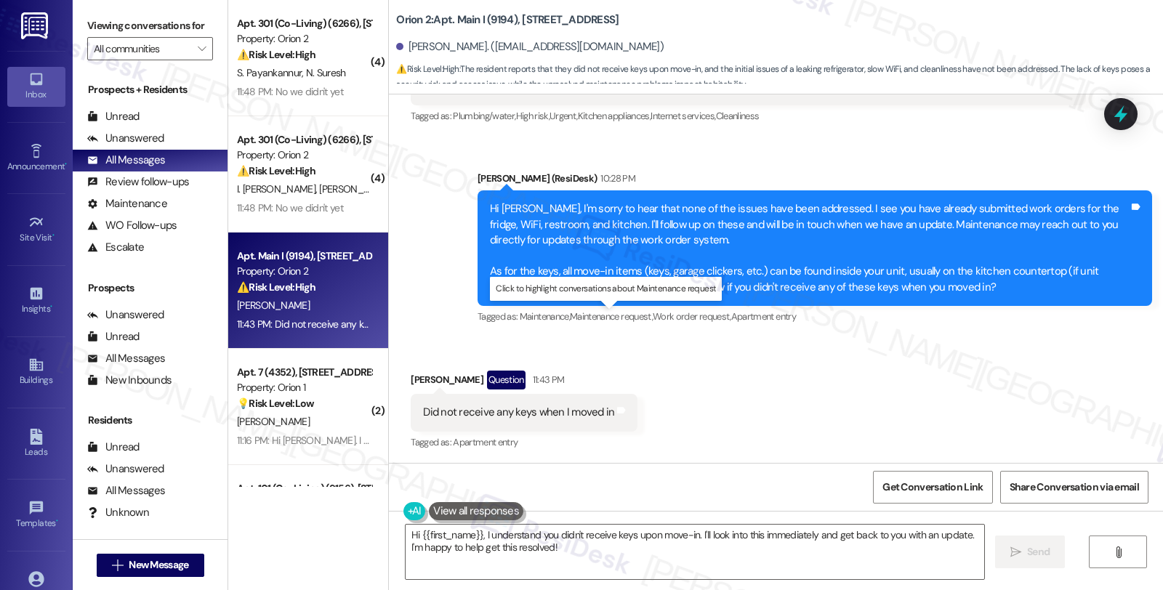
scroll to position [1080, 0]
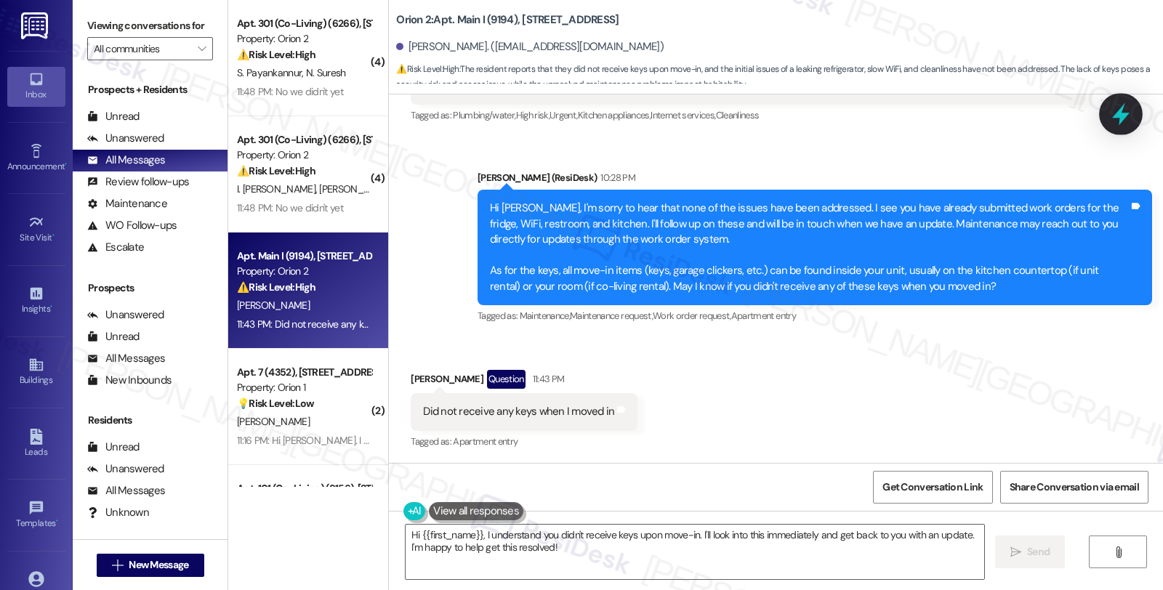
click at [1124, 113] on icon at bounding box center [1120, 114] width 25 height 25
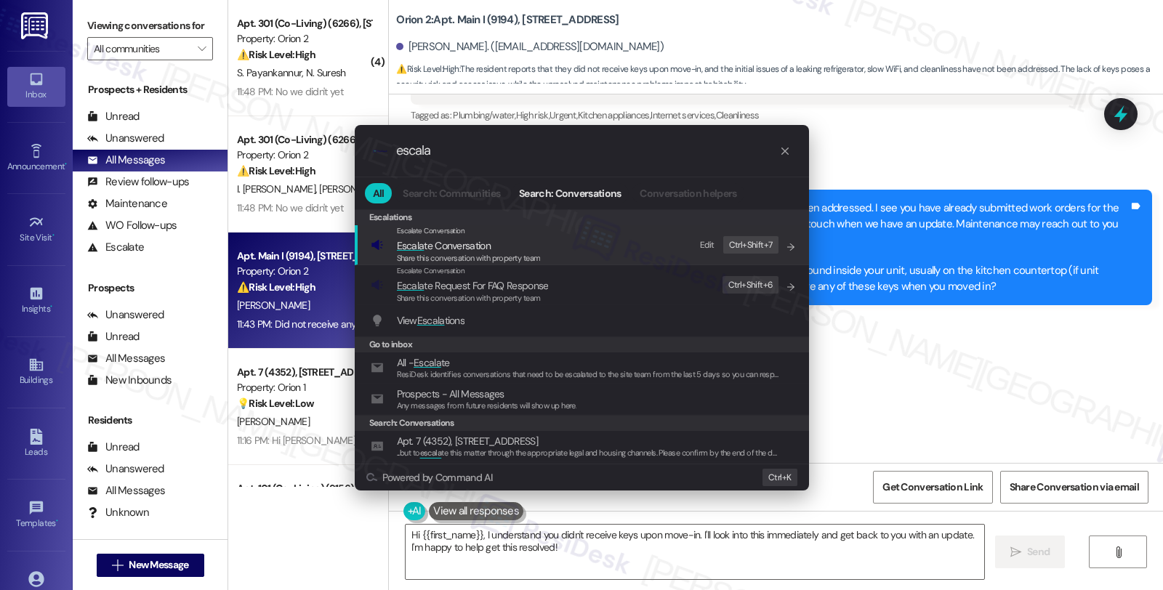
type input "escala"
click at [476, 245] on span "Escala te Conversation" at bounding box center [444, 245] width 94 height 13
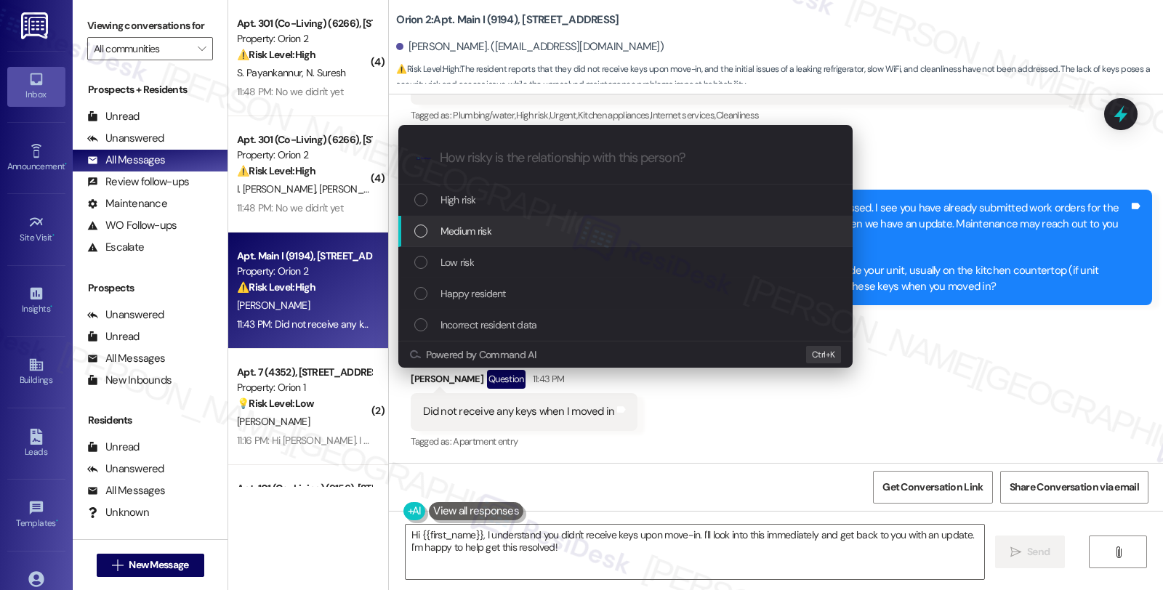
click at [476, 221] on div "Medium risk" at bounding box center [625, 231] width 454 height 31
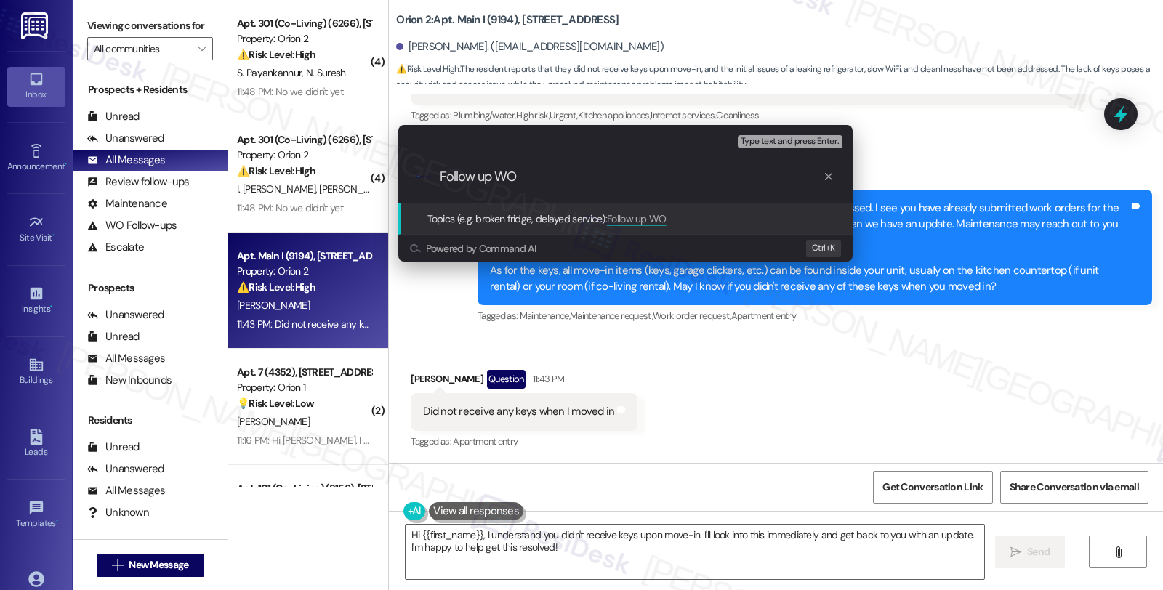
paste input "#25749-1"
click at [586, 180] on input "Follow up WO #25749-1 (wifi)," at bounding box center [631, 176] width 383 height 15
click at [629, 176] on input "Follow up WO #25749-1 (WiFi)," at bounding box center [631, 176] width 383 height 15
paste input "#25361-1"
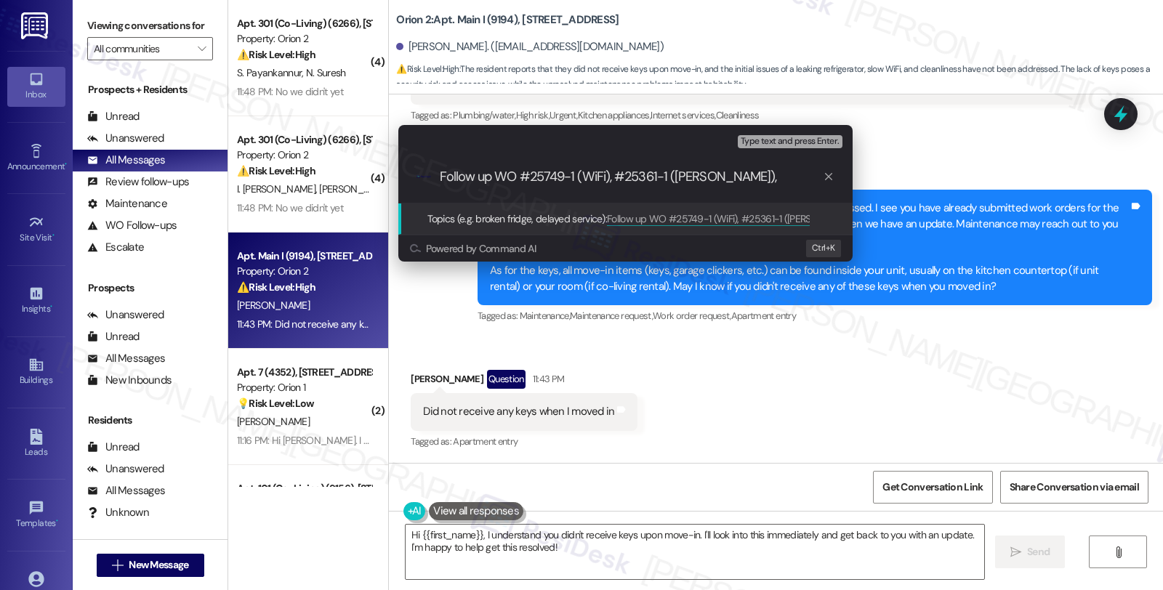
paste input "#25355-1"
click at [794, 175] on input "Follow up WO #25749-1 (WiFi), #25361-1 ([PERSON_NAME]), #25355-1 (restroom stai…" at bounding box center [631, 176] width 383 height 15
paste input "#25351-1"
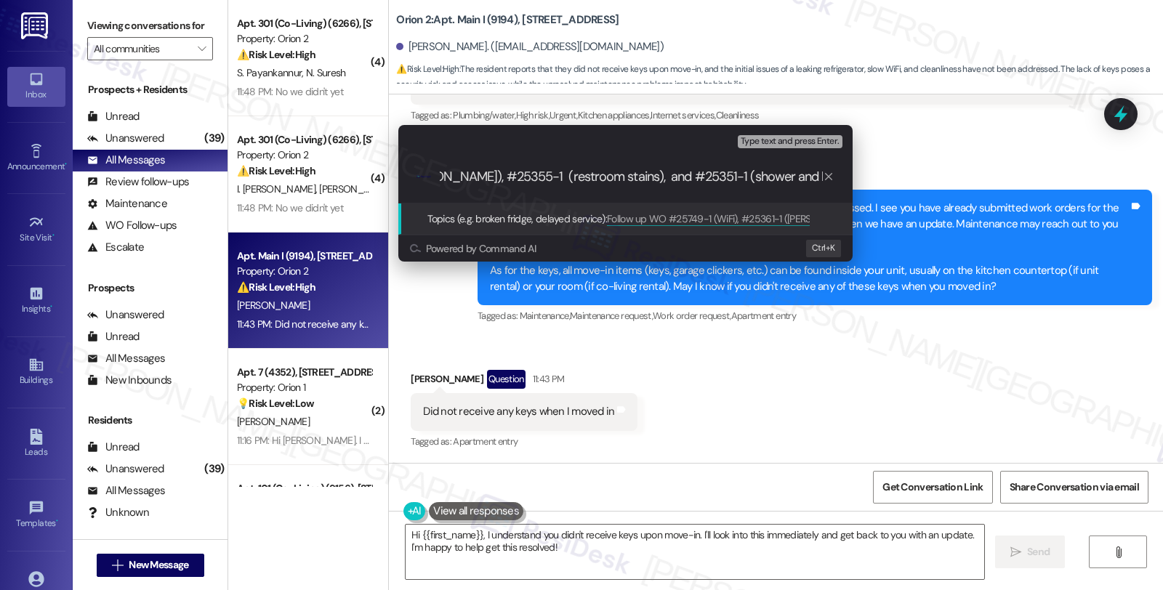
scroll to position [0, 0]
click at [440, 174] on input "Follow up WO #25749-1 (WiFi), #25361-1 ([PERSON_NAME]), #25355-1 (restroom stai…" at bounding box center [631, 176] width 383 height 15
click at [462, 174] on input "Did nit receive keys; Follow up WO #25749-1 (WiFi), #25361-1 (fridge leak), #25…" at bounding box center [631, 176] width 383 height 15
click at [470, 177] on input "Did nit receive keys; Follow up WO #25749-1 (WiFi), #25361-1 (fridge leak), #25…" at bounding box center [631, 176] width 383 height 15
drag, startPoint x: 488, startPoint y: 178, endPoint x: 462, endPoint y: 178, distance: 26.2
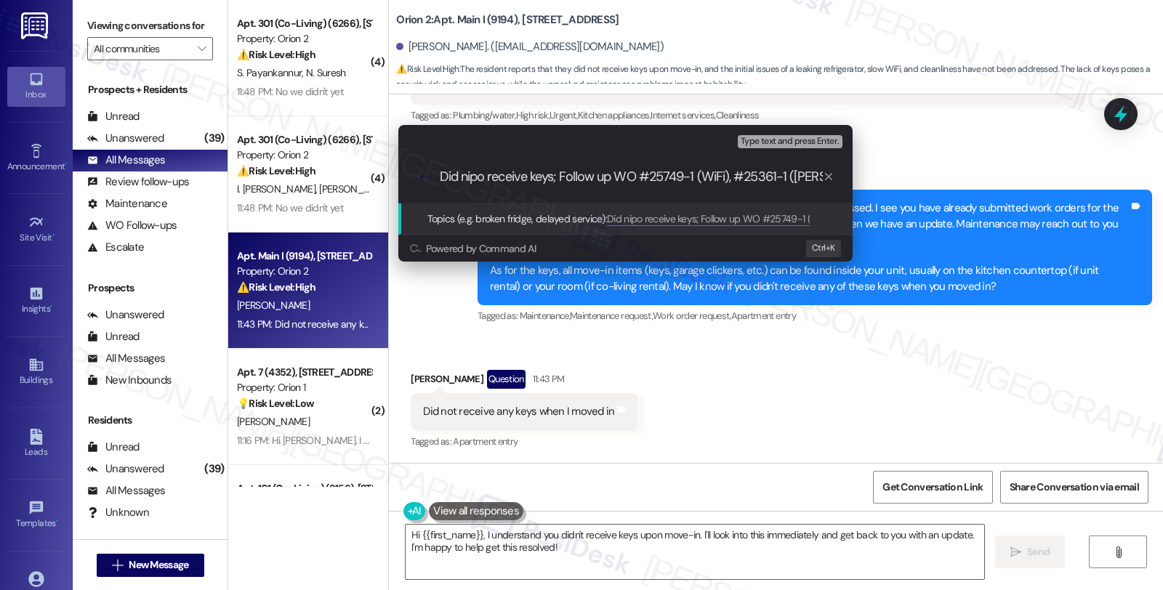
click at [462, 178] on input "Did nipo receive keys; Follow up WO #25749-1 (WiFi), #25361-1 ([PERSON_NAME]), …" at bounding box center [631, 176] width 383 height 15
type input "Did not receive keys; Follow up WO #25749-1 (WiFi), #25361-1 (fridge leak), #25…"
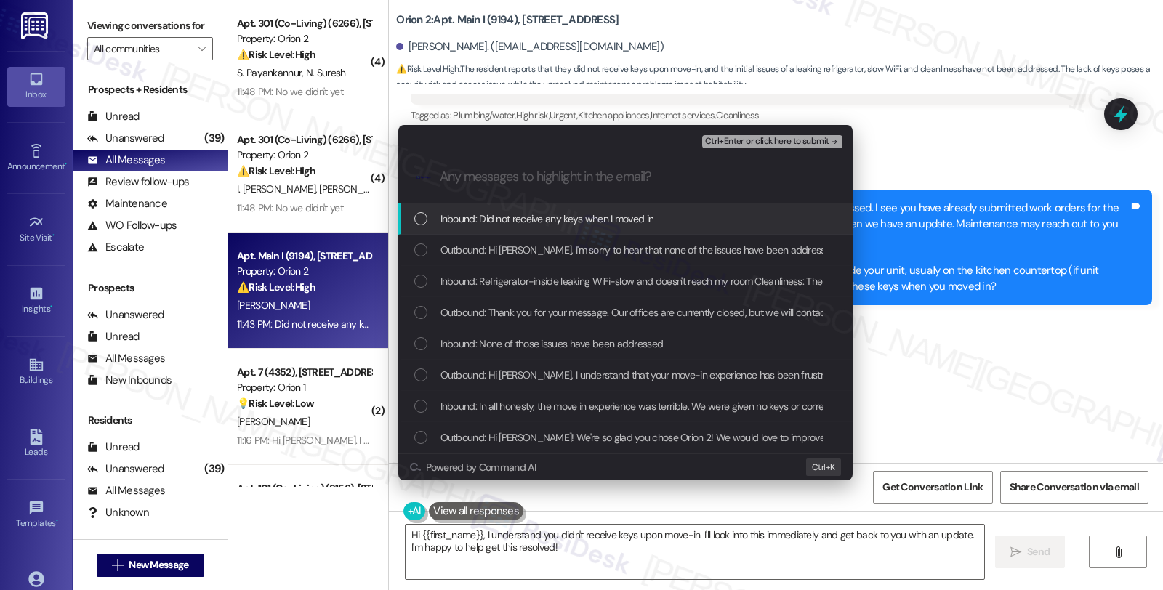
click at [467, 222] on span "Inbound: Did not receive any keys when I moved in" at bounding box center [547, 219] width 214 height 16
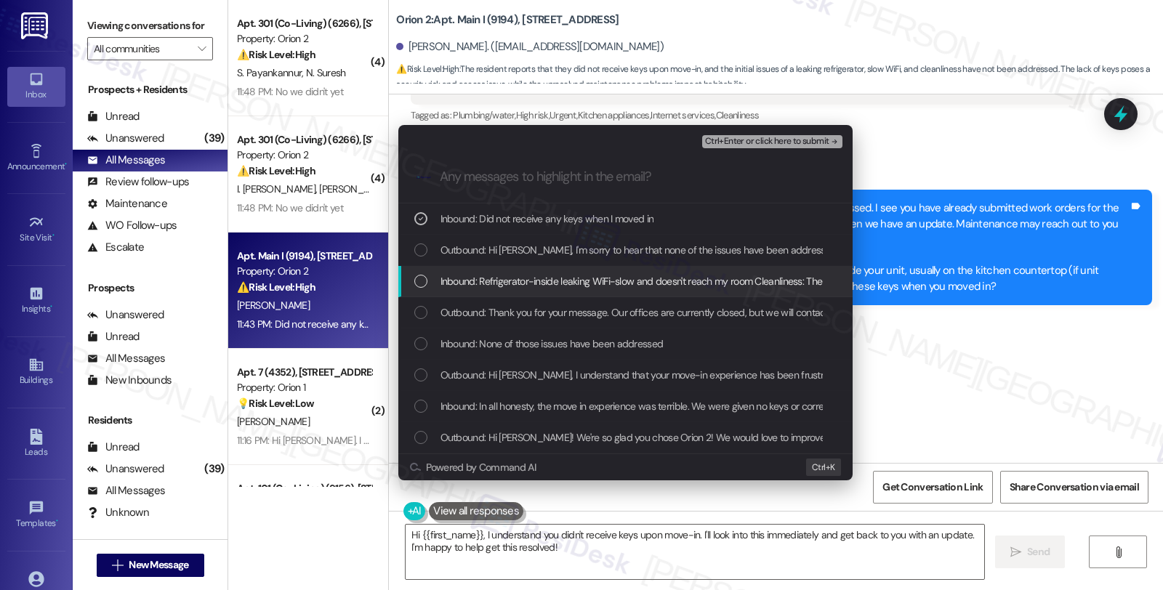
click at [467, 280] on span "Inbound: Refrigerator-inside leaking WiFi-slow and doesn't reach my room Cleanl…" at bounding box center [920, 281] width 961 height 16
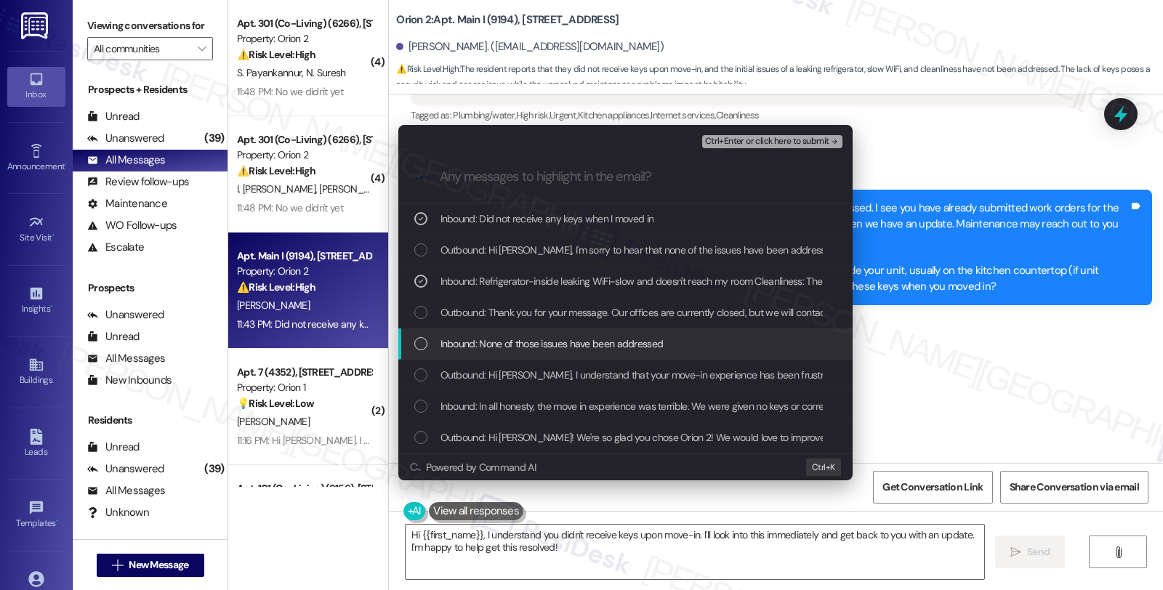
click at [480, 338] on span "Inbound: None of those issues have been addressed" at bounding box center [551, 344] width 223 height 16
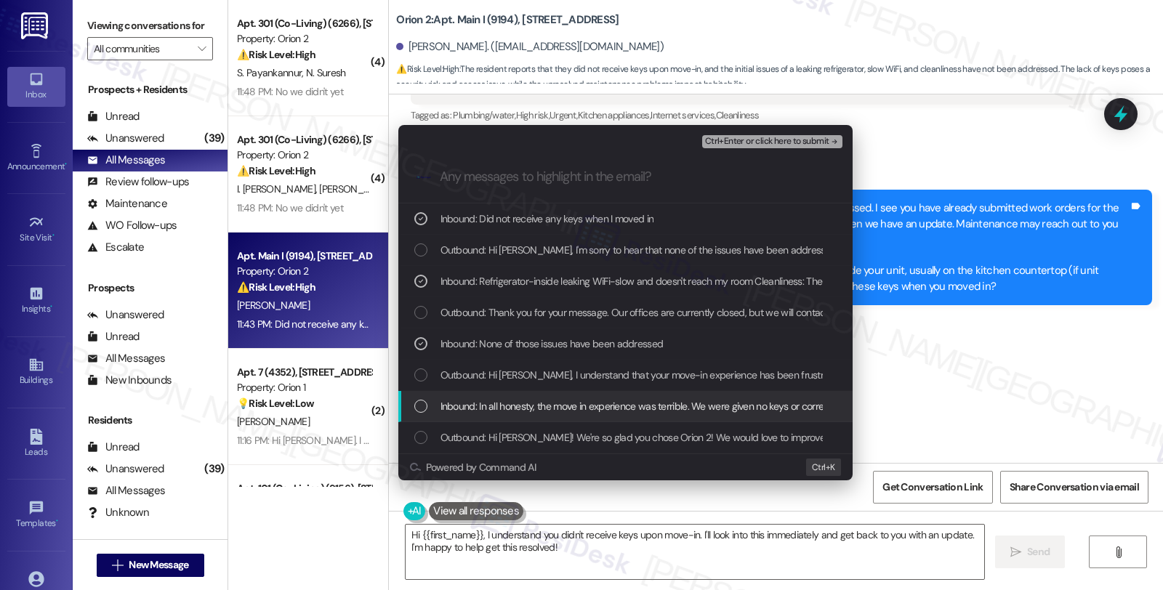
click at [489, 407] on span "Inbound: In all honesty, the move in experience was terrible. We were given no …" at bounding box center [1068, 406] width 1256 height 16
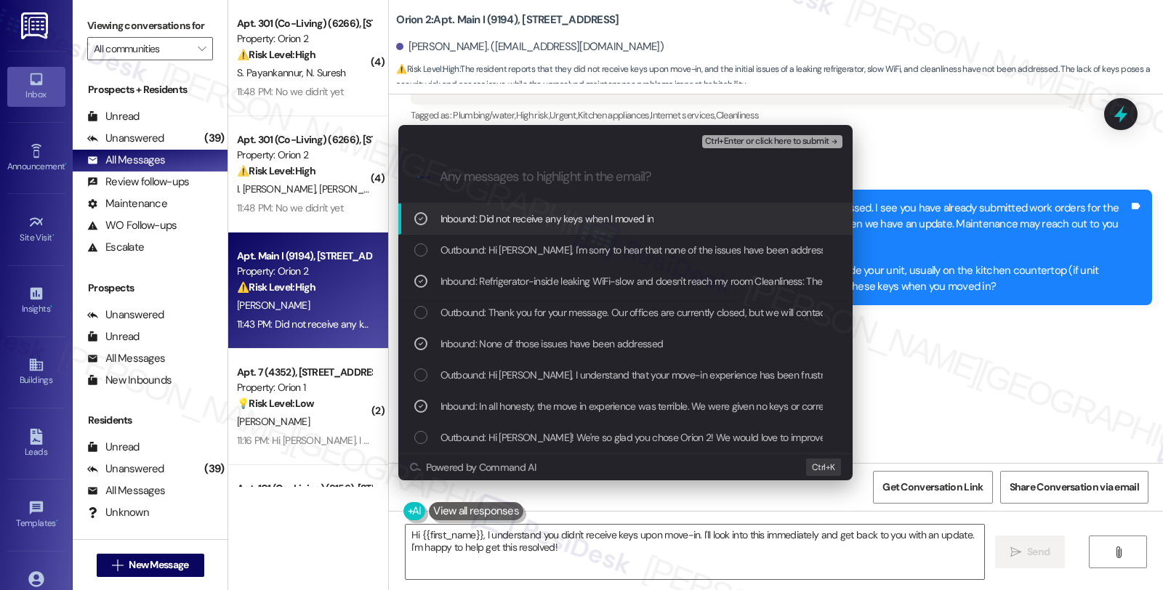
click at [756, 137] on span "Ctrl+Enter or click here to submit" at bounding box center [767, 142] width 124 height 10
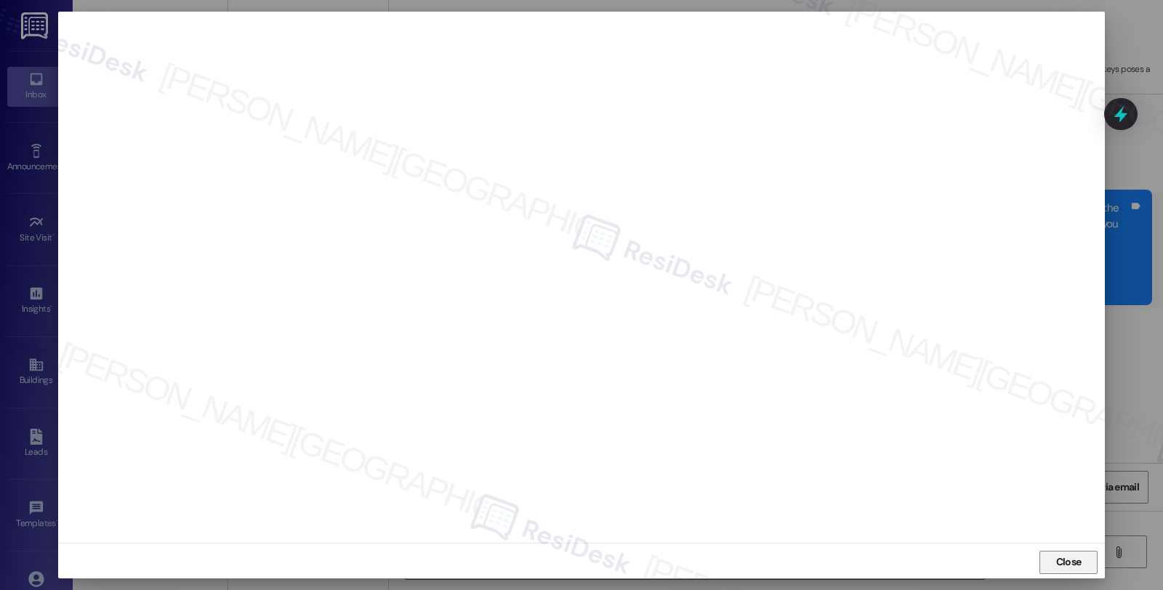
click at [1072, 573] on span "Close" at bounding box center [1068, 563] width 31 height 22
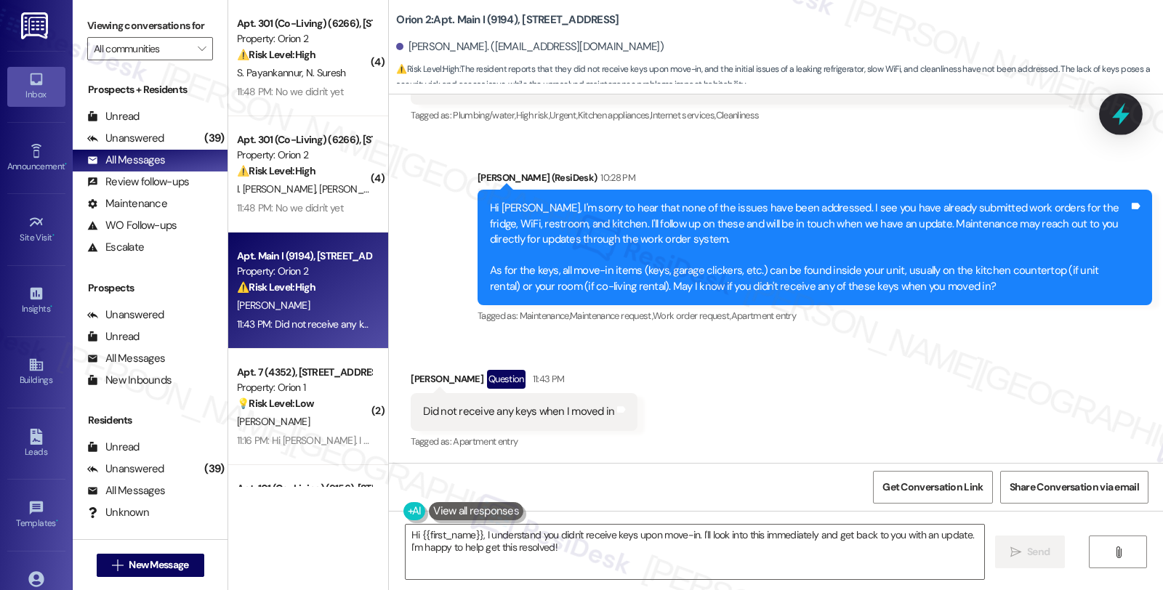
click at [1129, 116] on icon at bounding box center [1120, 114] width 25 height 25
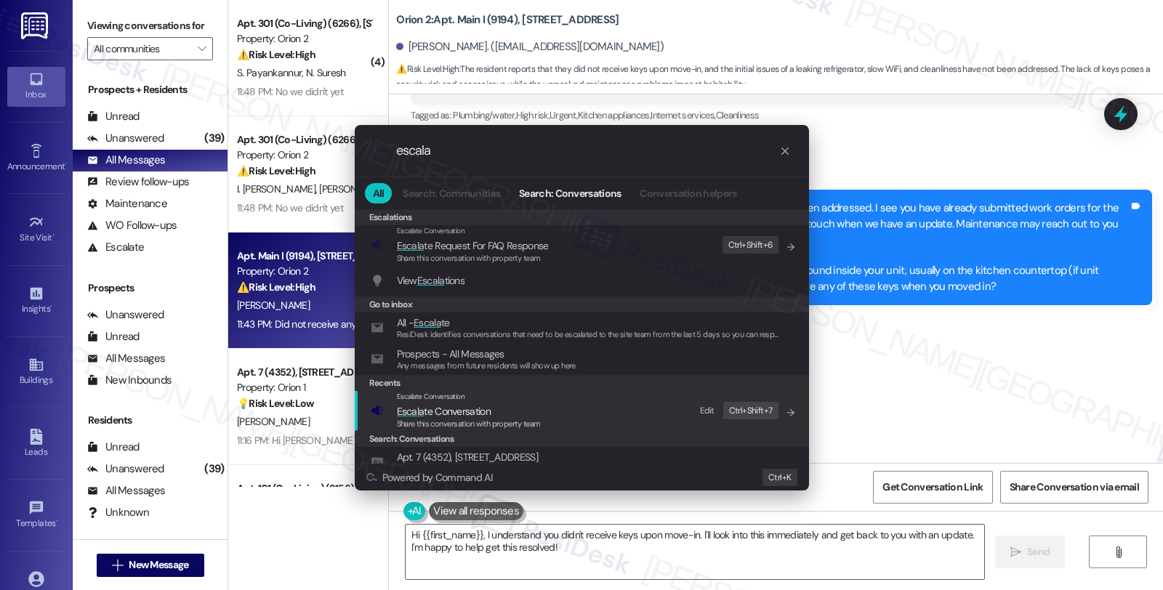
type input "escala"
click at [437, 415] on span "Escala te Conversation" at bounding box center [444, 411] width 94 height 13
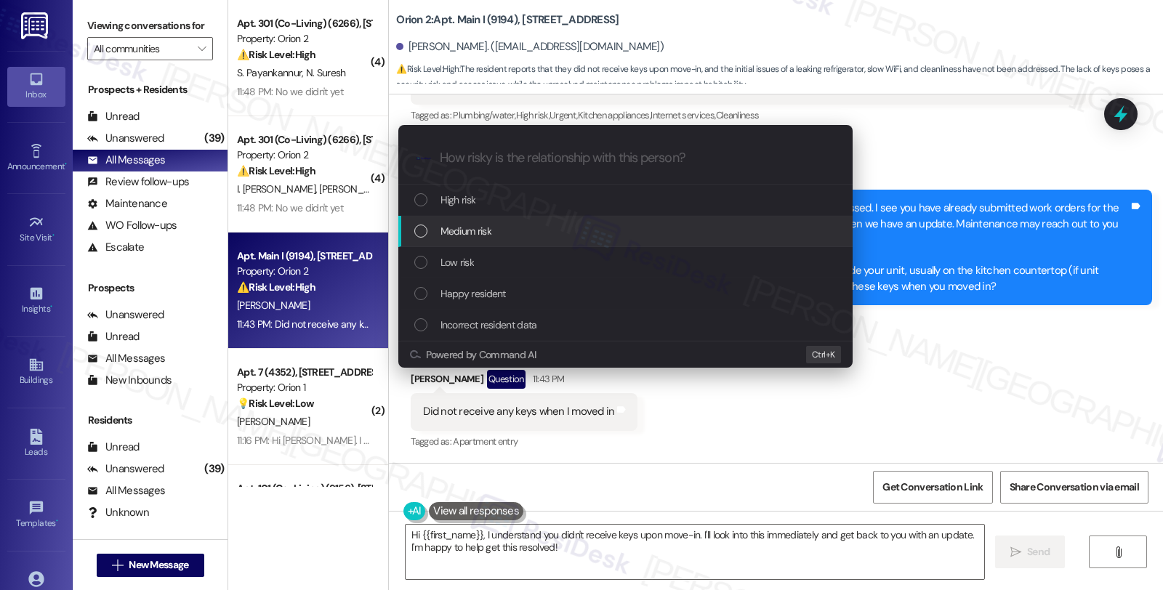
click at [476, 235] on span "Medium risk" at bounding box center [465, 231] width 51 height 16
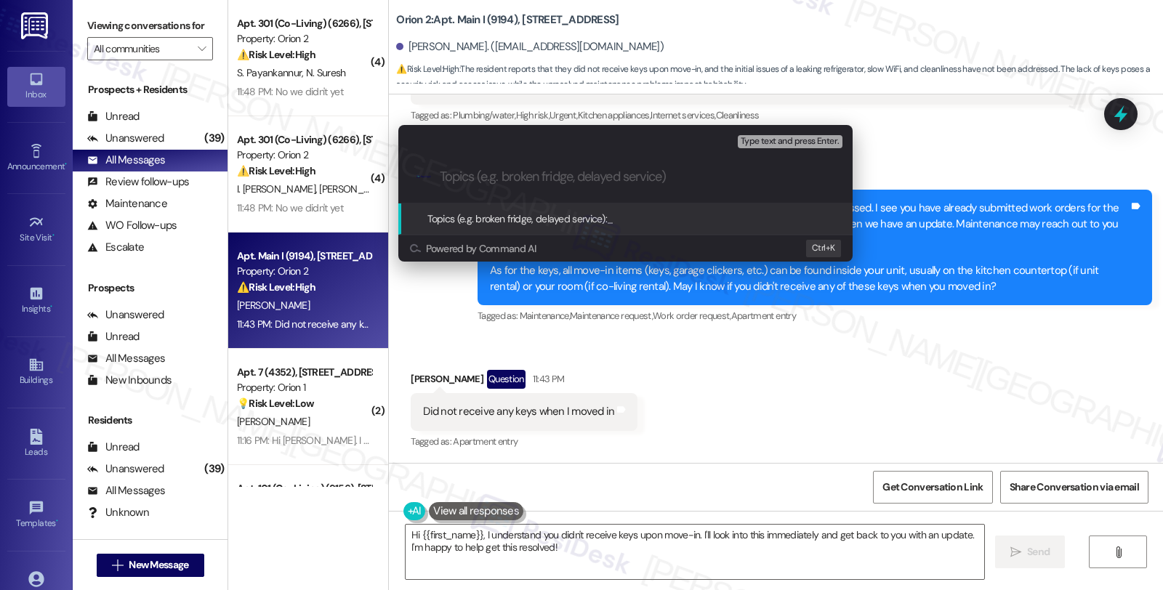
paste input "Did not receive keys; Follow up WO #25749-1 (WiFi), #25361-1 (fridge leak), #25…"
type input "Did not receive keys; Follow up WO #25749-1 (WiFi), #25361-1 (fridge leak), #25…"
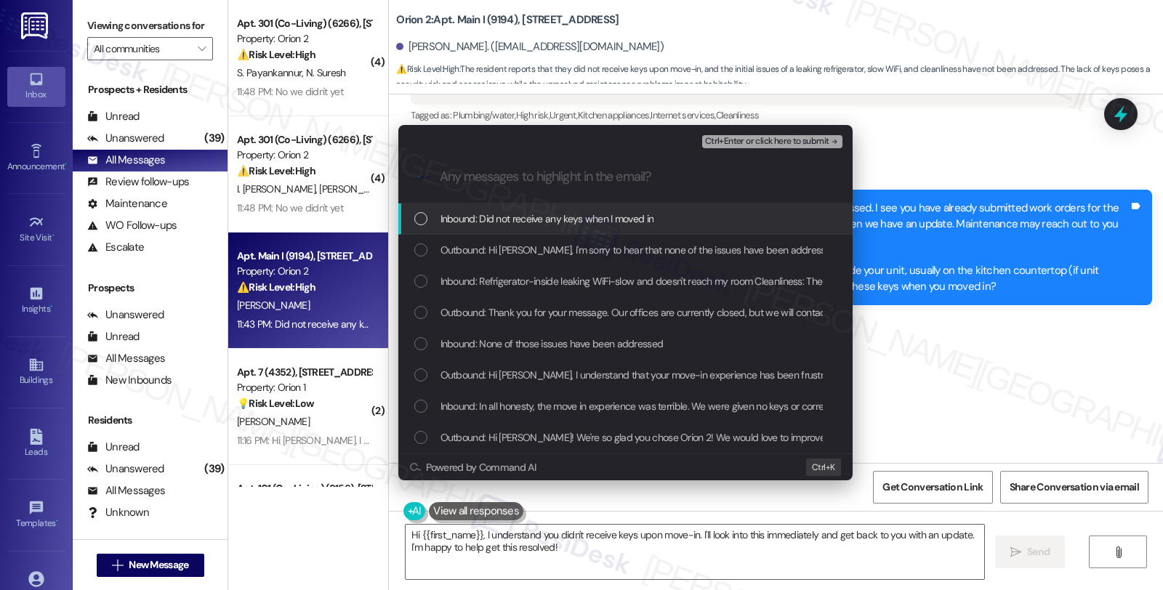
click at [487, 226] on span "Inbound: Did not receive any keys when I moved in" at bounding box center [547, 219] width 214 height 16
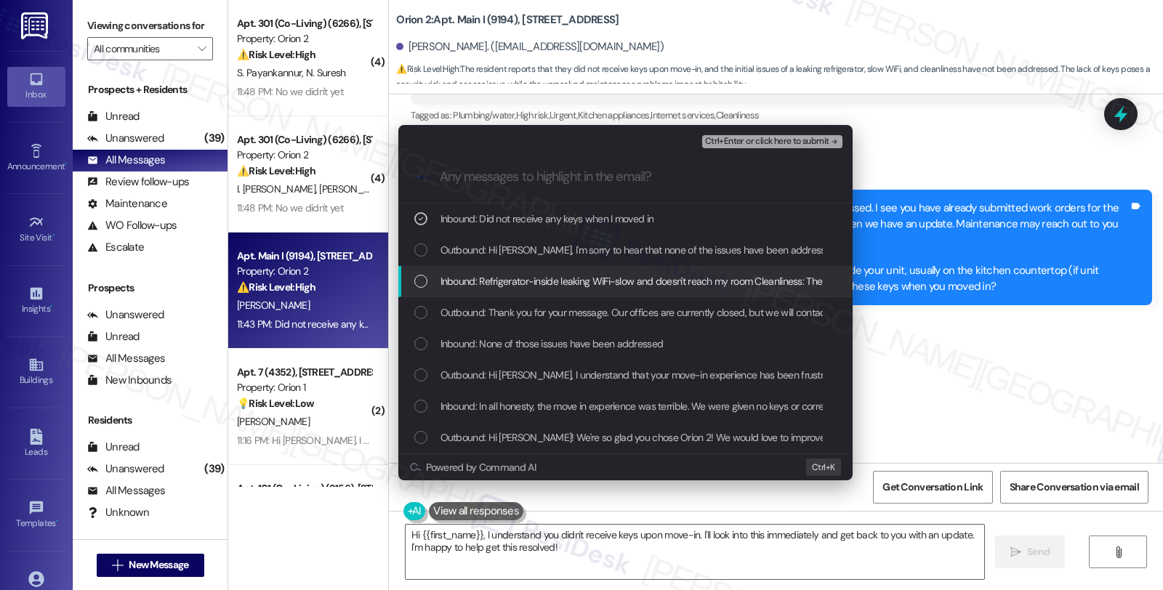
click at [483, 282] on span "Inbound: Refrigerator-inside leaking WiFi-slow and doesn't reach my room Cleanl…" at bounding box center [920, 281] width 961 height 16
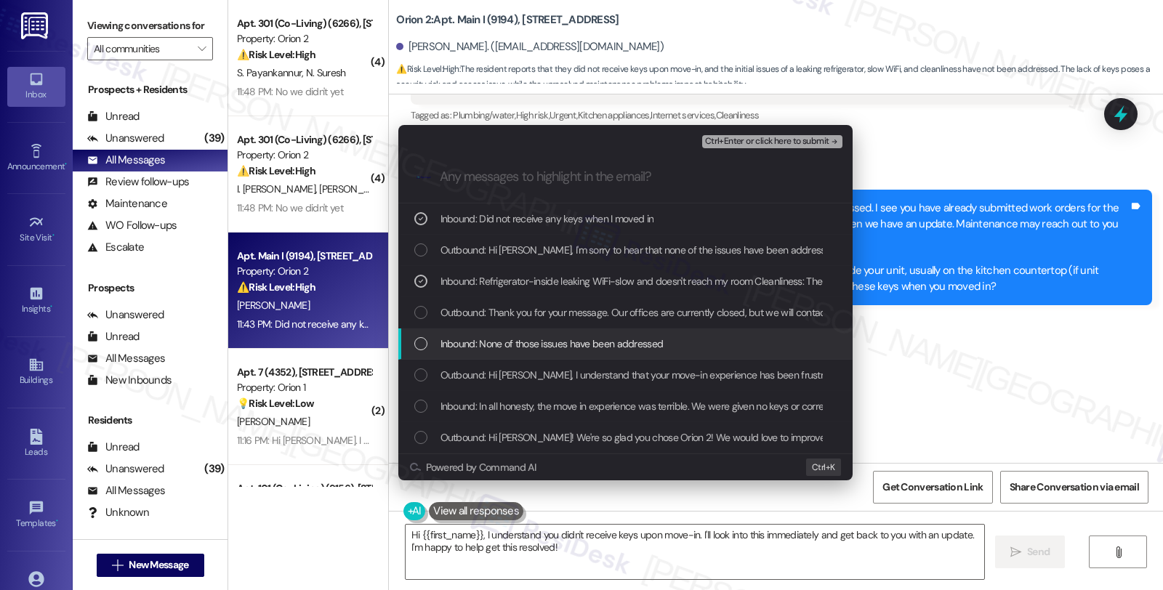
click at [491, 343] on span "Inbound: None of those issues have been addressed" at bounding box center [551, 344] width 223 height 16
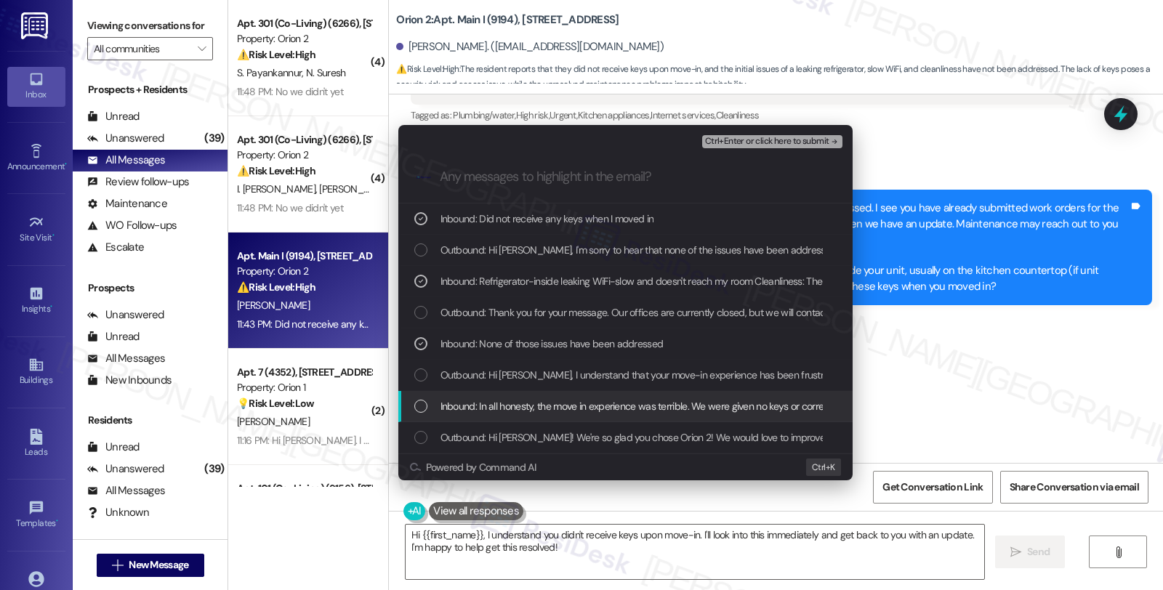
click at [491, 403] on span "Inbound: In all honesty, the move in experience was terrible. We were given no …" at bounding box center [1068, 406] width 1256 height 16
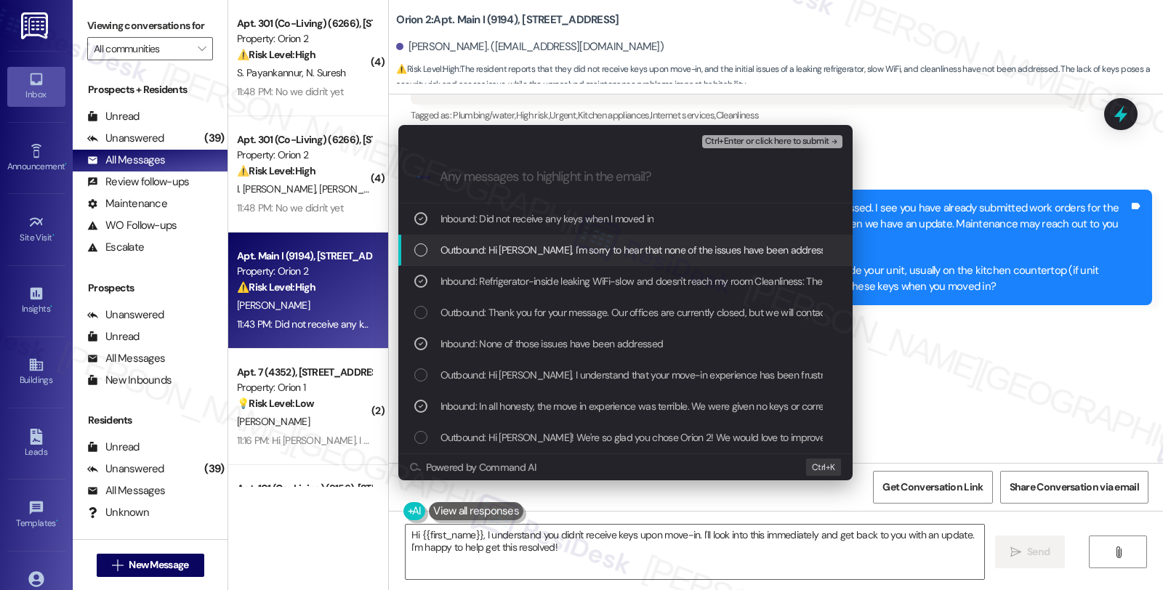
click at [748, 141] on span "Ctrl+Enter or click here to submit" at bounding box center [767, 142] width 124 height 10
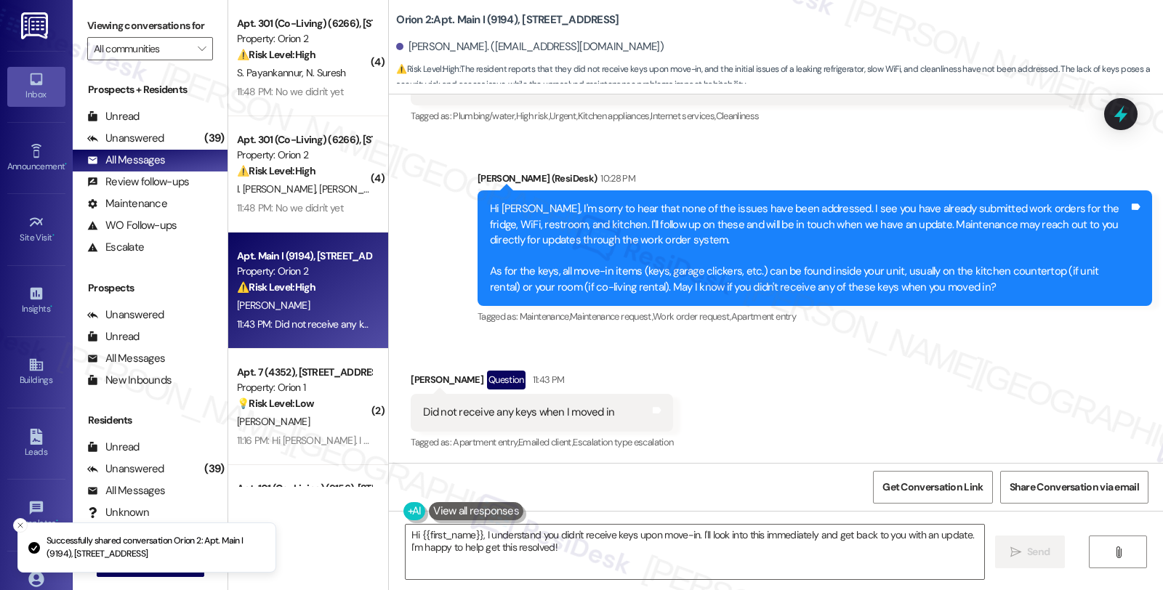
scroll to position [1080, 0]
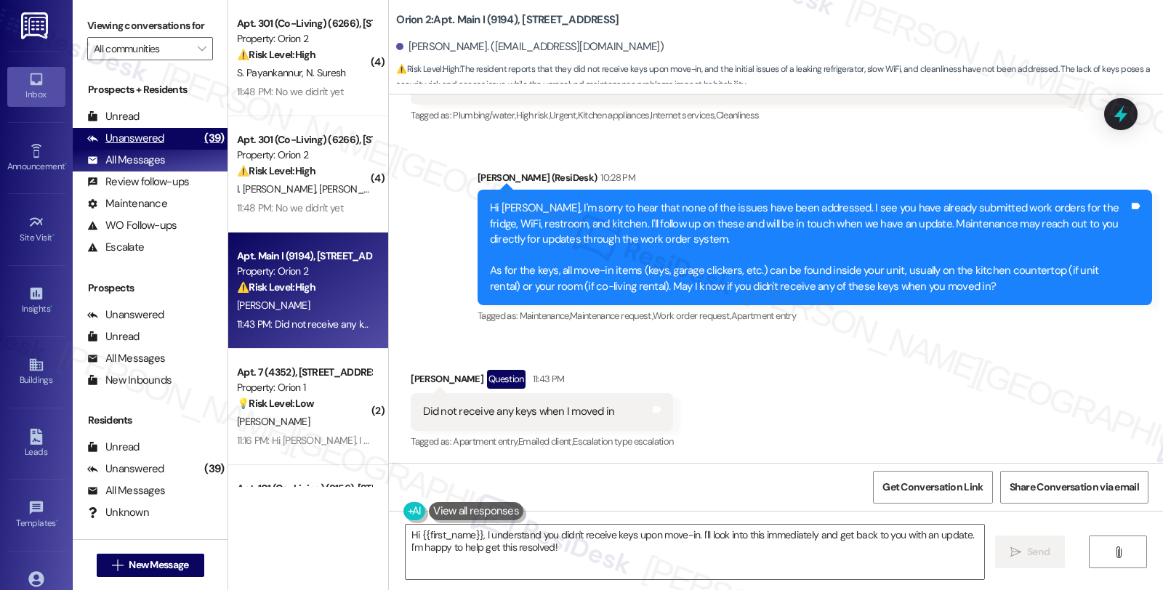
click at [173, 150] on div "Unanswered (39)" at bounding box center [150, 139] width 155 height 22
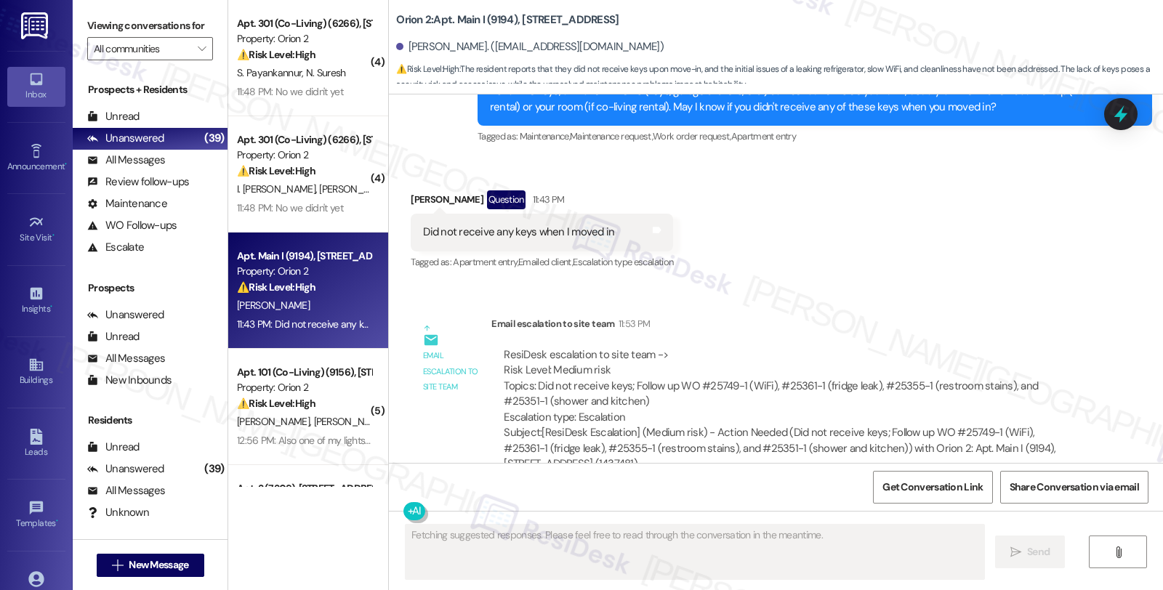
scroll to position [1290, 0]
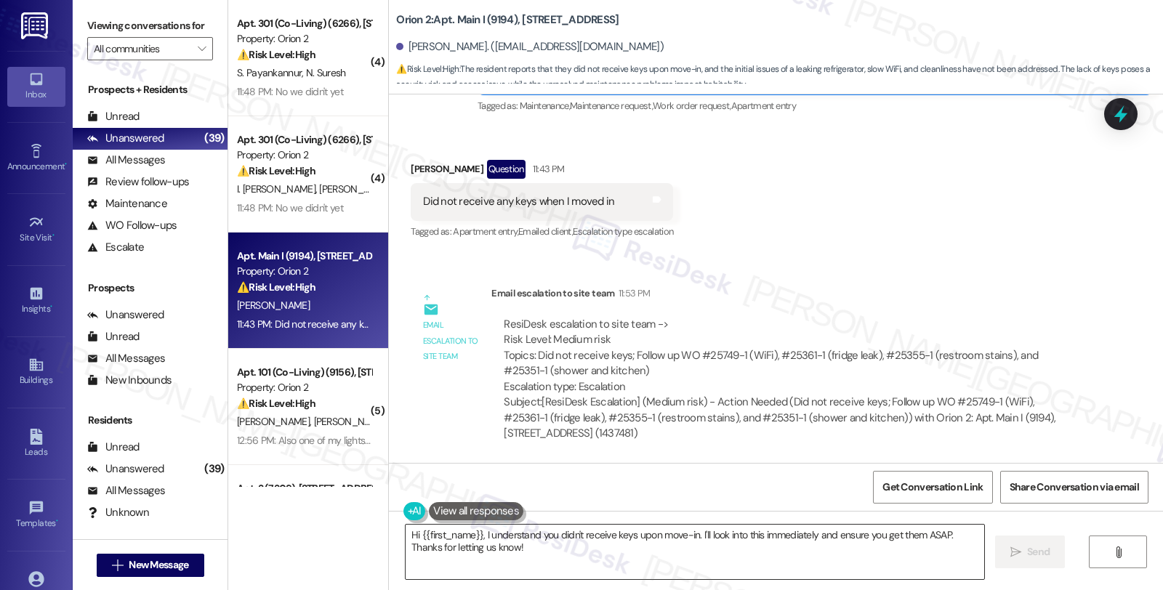
click at [405, 534] on textarea "Hi {{first_name}}, I understand you didn't receive keys upon move-in. I'll look…" at bounding box center [694, 552] width 578 height 55
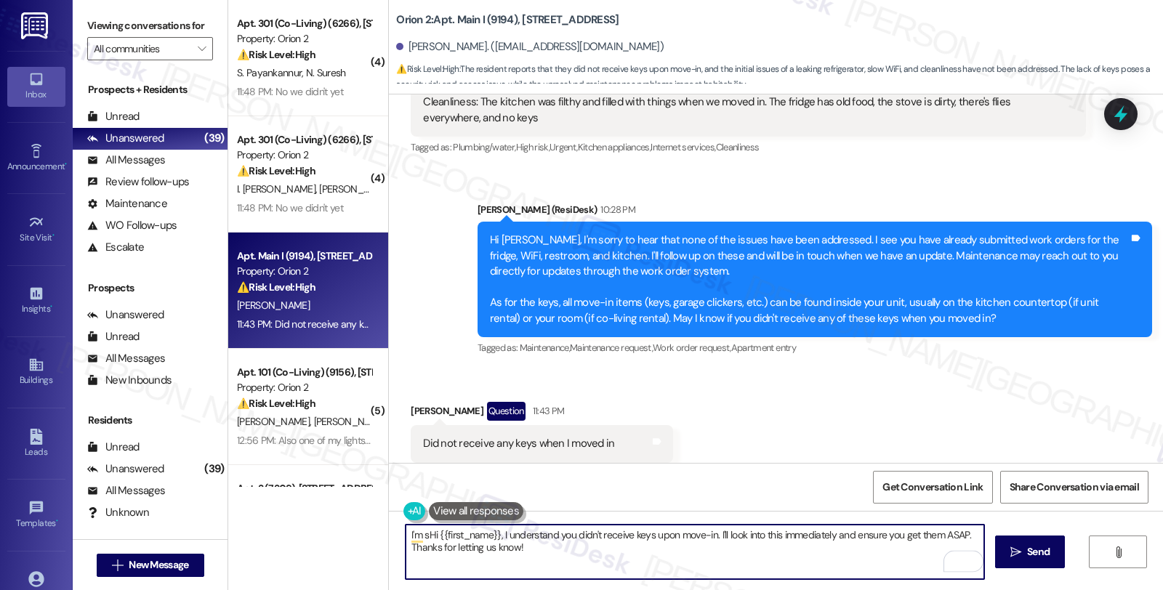
scroll to position [967, 0]
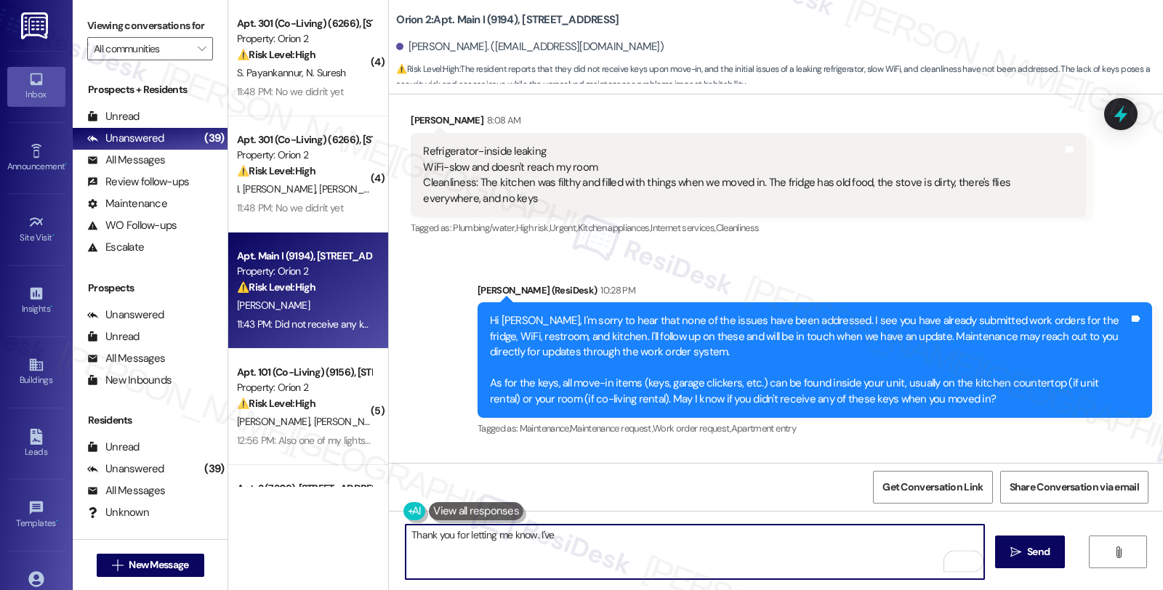
click at [568, 533] on textarea "Thank you for letting me know. I've" at bounding box center [694, 552] width 578 height 55
click at [530, 536] on textarea "Thank you for letting me know. I've" at bounding box center [694, 552] width 578 height 55
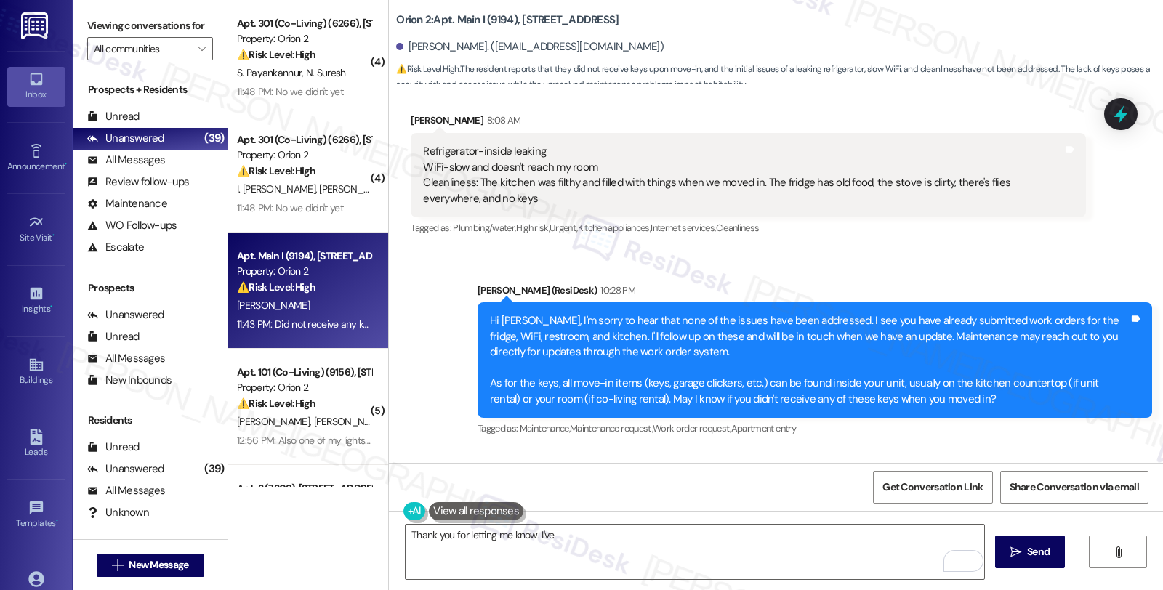
click at [948, 426] on div "Tagged as: Maintenance , Click to highlight conversations about Maintenance Mai…" at bounding box center [814, 428] width 674 height 21
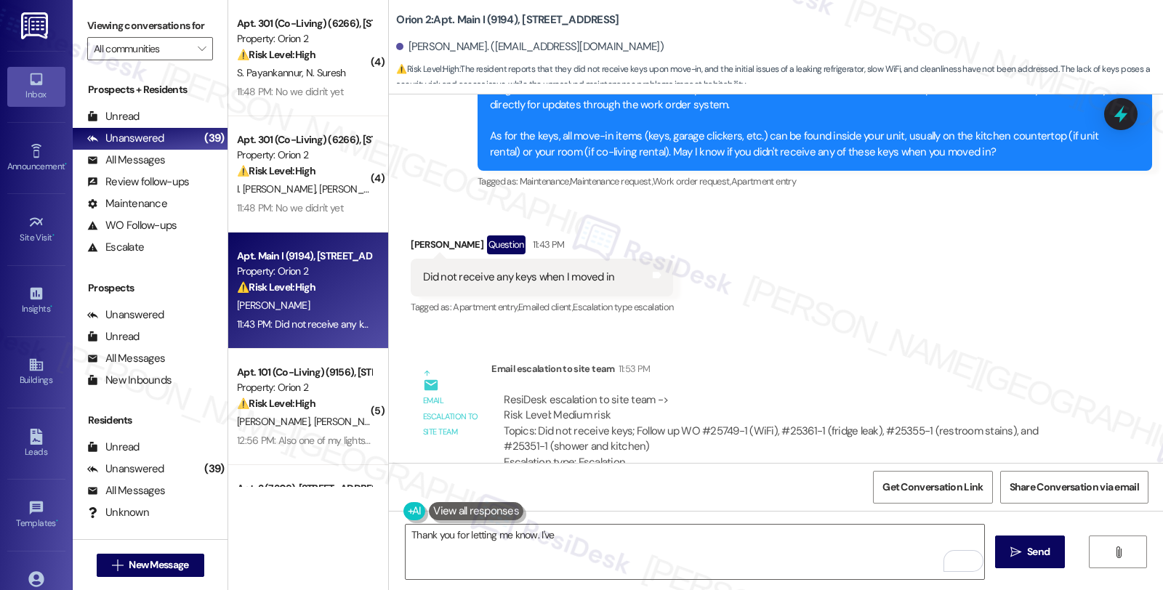
scroll to position [1290, 0]
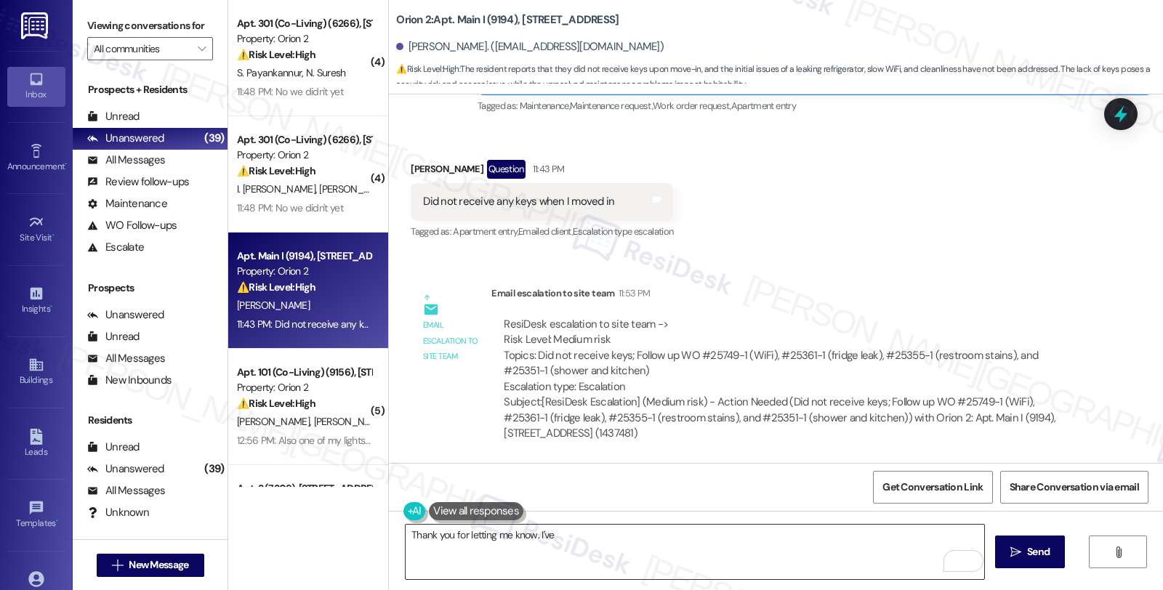
click at [586, 536] on textarea "Thank you for letting me know. I've" at bounding box center [694, 552] width 578 height 55
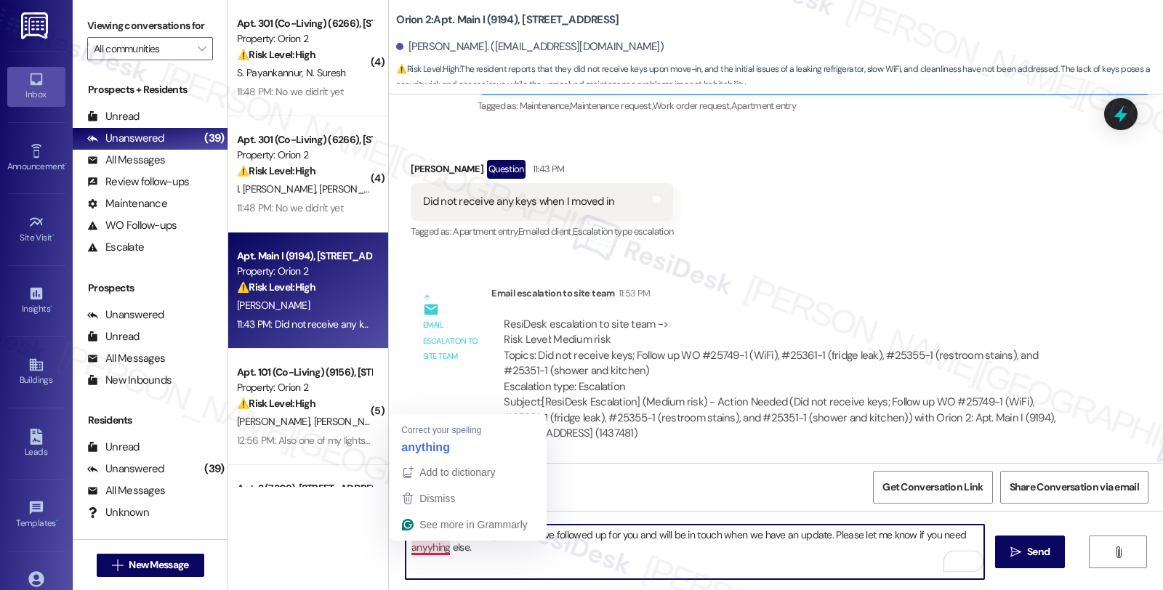
click at [423, 550] on textarea "Thank you for letting me know. I've followed up for you and will be in touch wh…" at bounding box center [694, 552] width 578 height 55
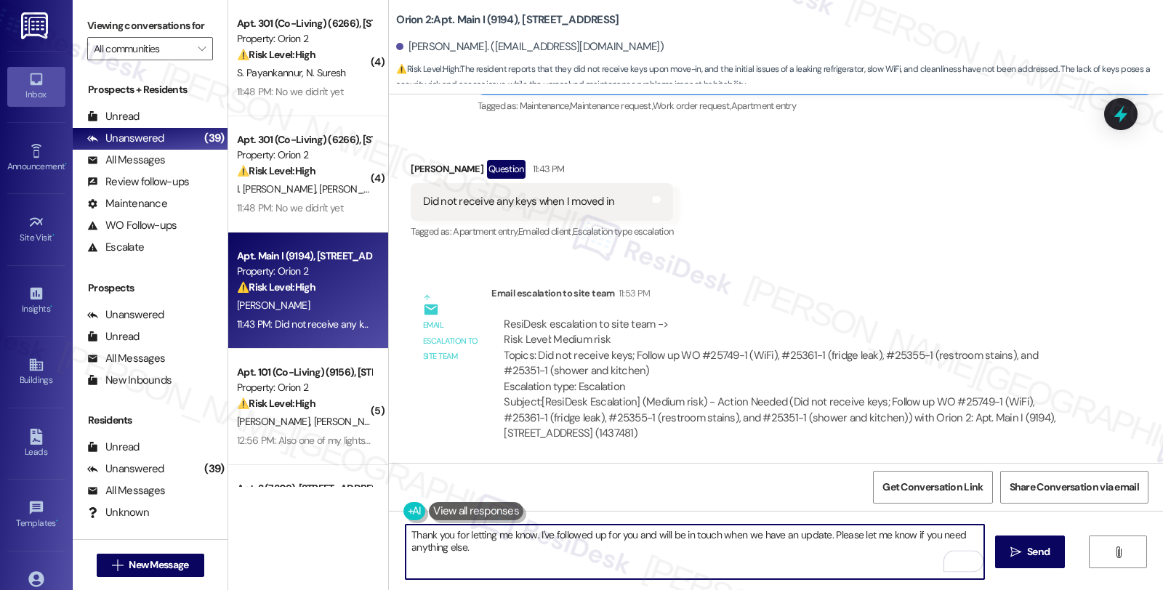
click at [644, 572] on textarea "Thank you for letting me know. I've followed up for you and will be in touch wh…" at bounding box center [694, 552] width 578 height 55
type textarea "Thank you for letting me know. I've followed up for you and will be in touch wh…"
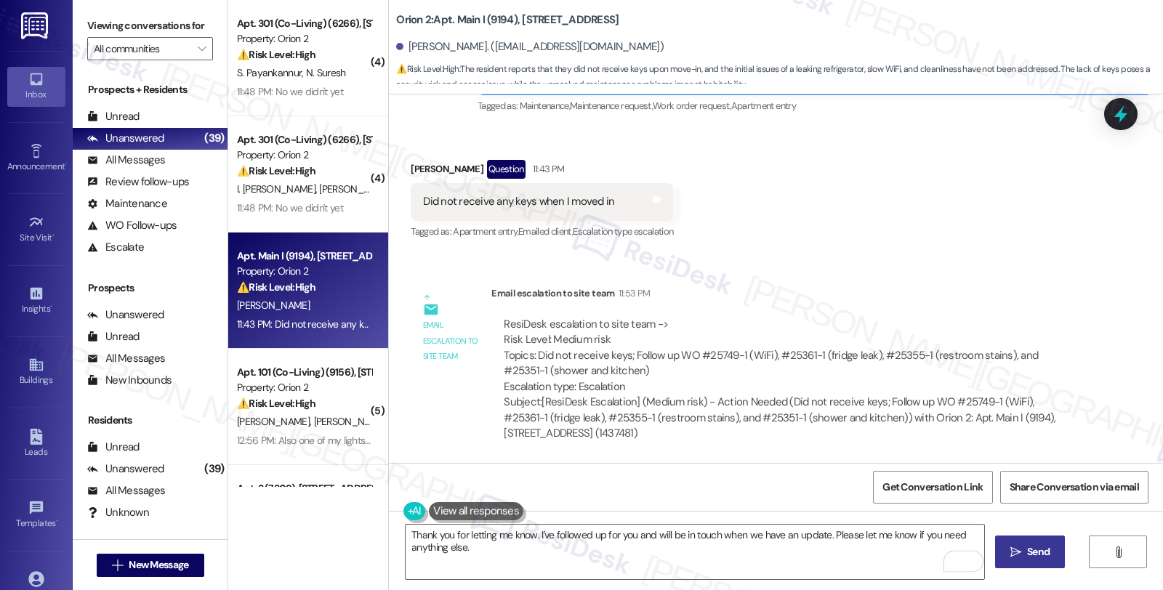
click at [1029, 552] on span "Send" at bounding box center [1038, 551] width 23 height 15
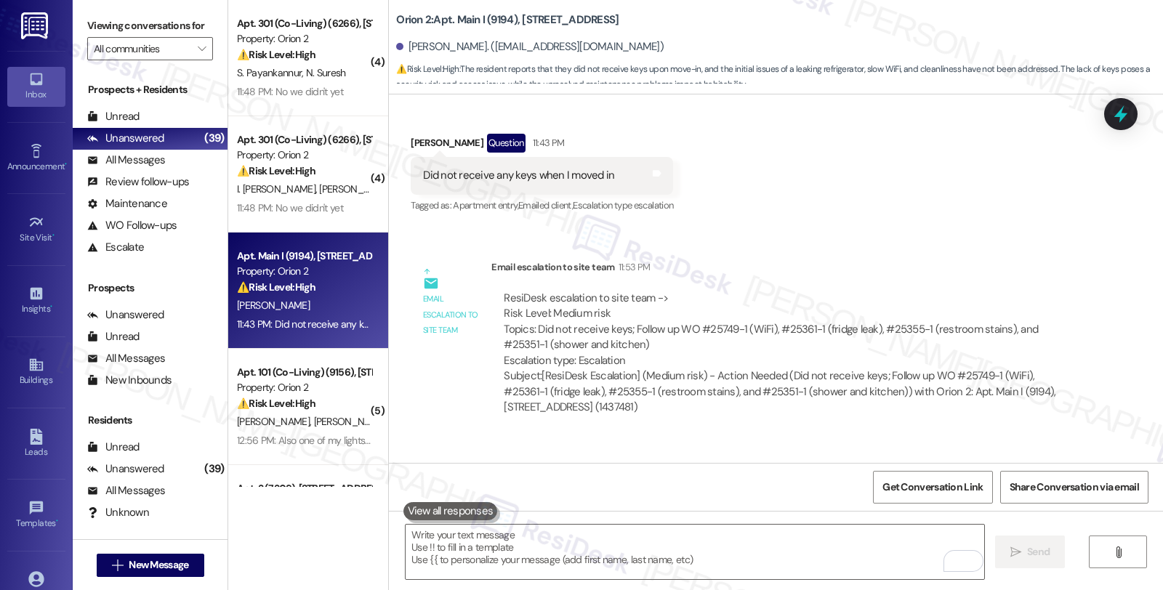
scroll to position [1407, 0]
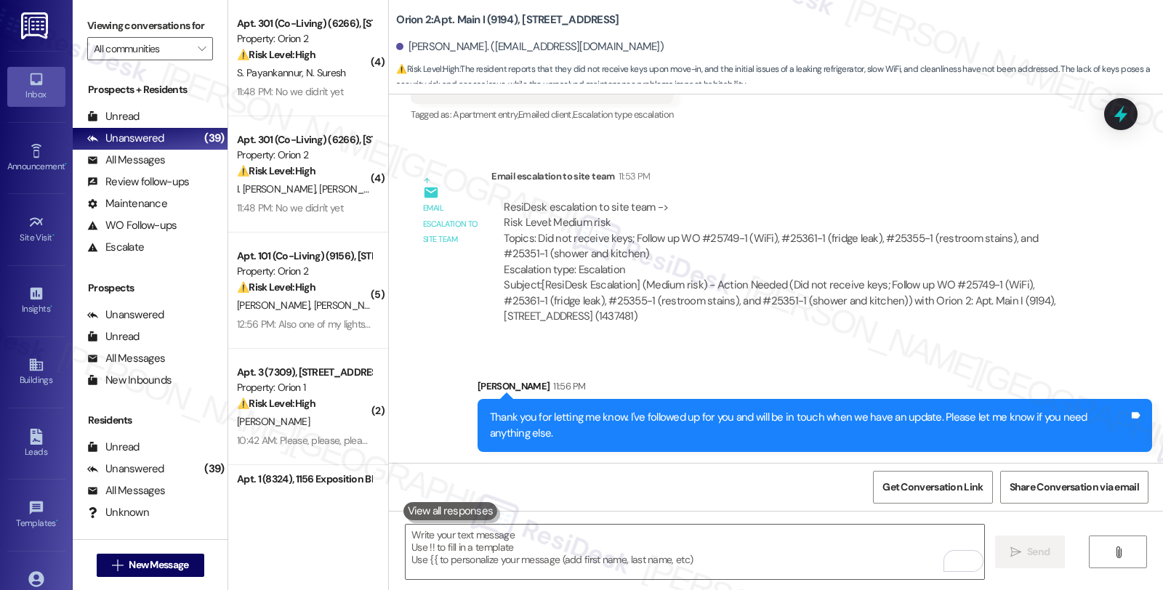
click at [1029, 328] on div "ResiDesk escalation to site team -> Risk Level: Medium risk Topics: Did not rec…" at bounding box center [788, 262] width 594 height 146
